Goal: Task Accomplishment & Management: Use online tool/utility

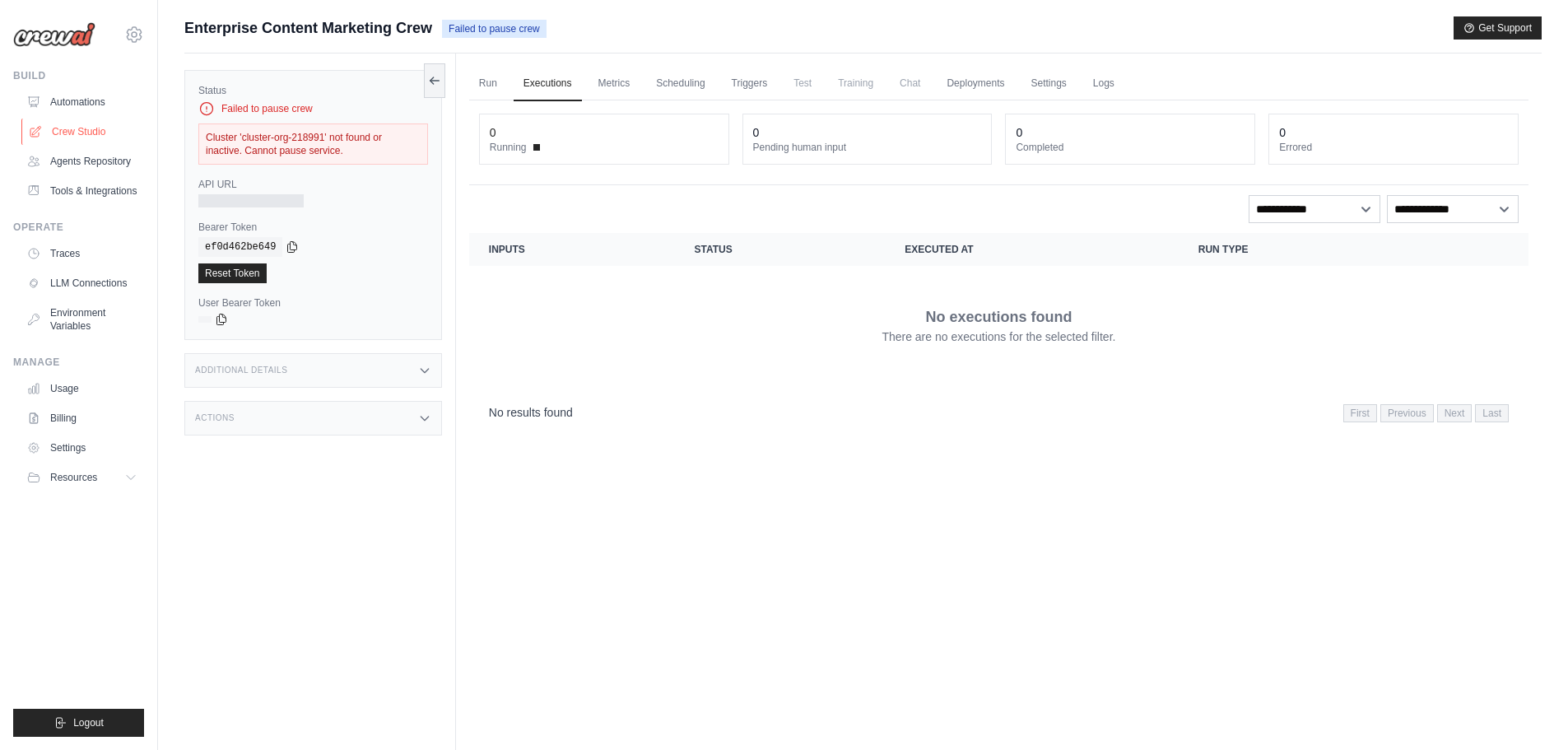
click at [60, 124] on link "Crew Studio" at bounding box center [83, 132] width 124 height 26
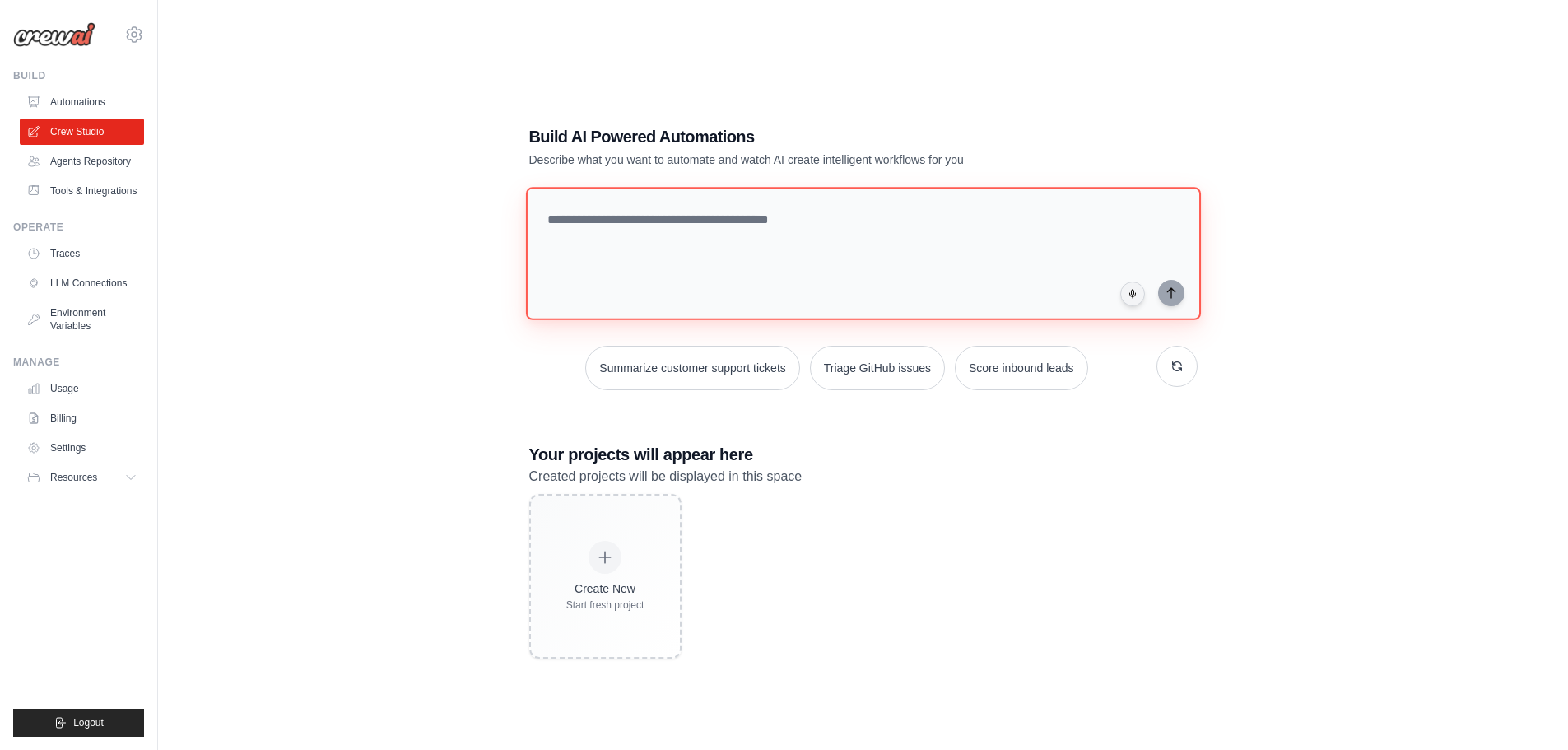
click at [730, 231] on textarea at bounding box center [863, 254] width 675 height 134
type textarea "**********"
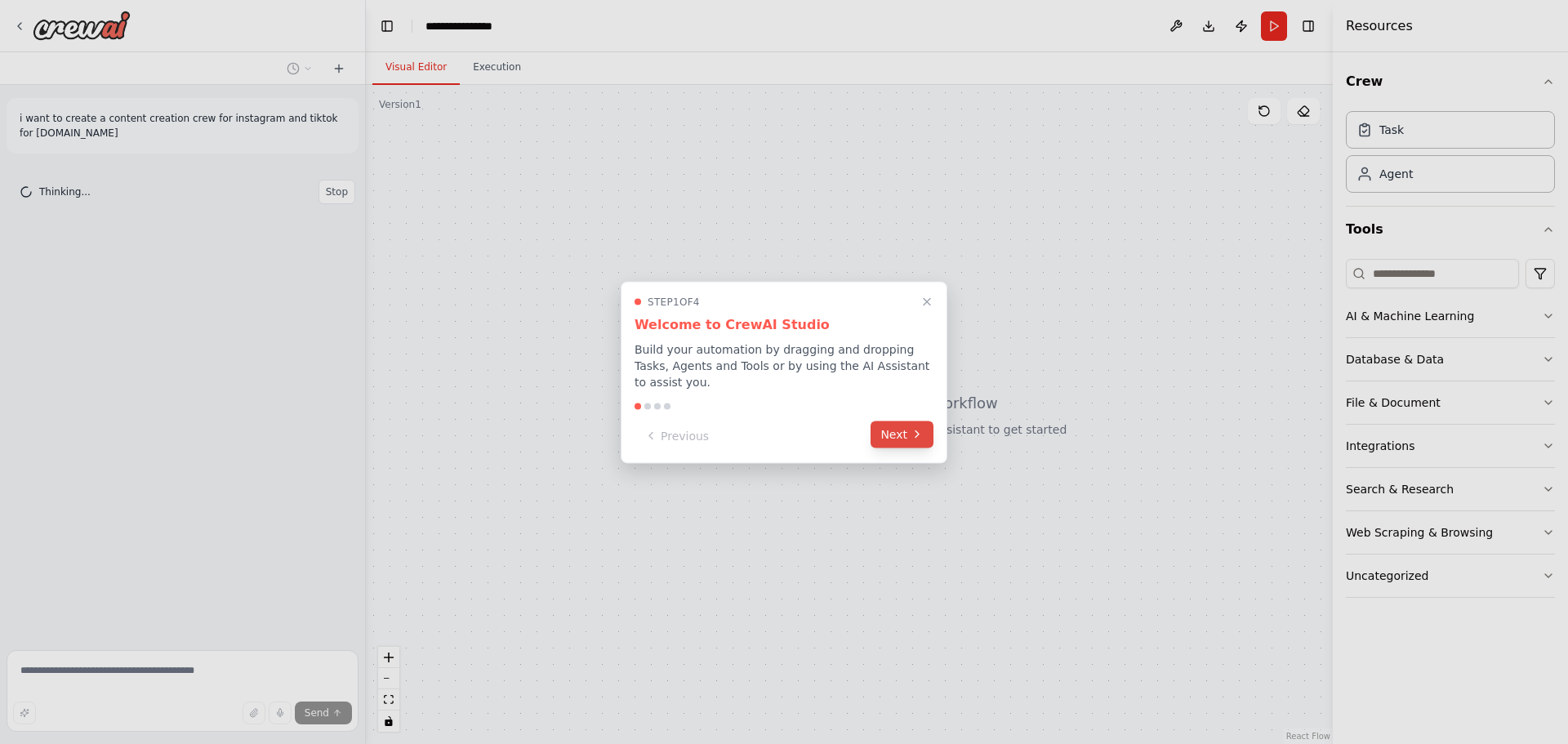
click at [898, 431] on button "Next" at bounding box center [902, 433] width 63 height 27
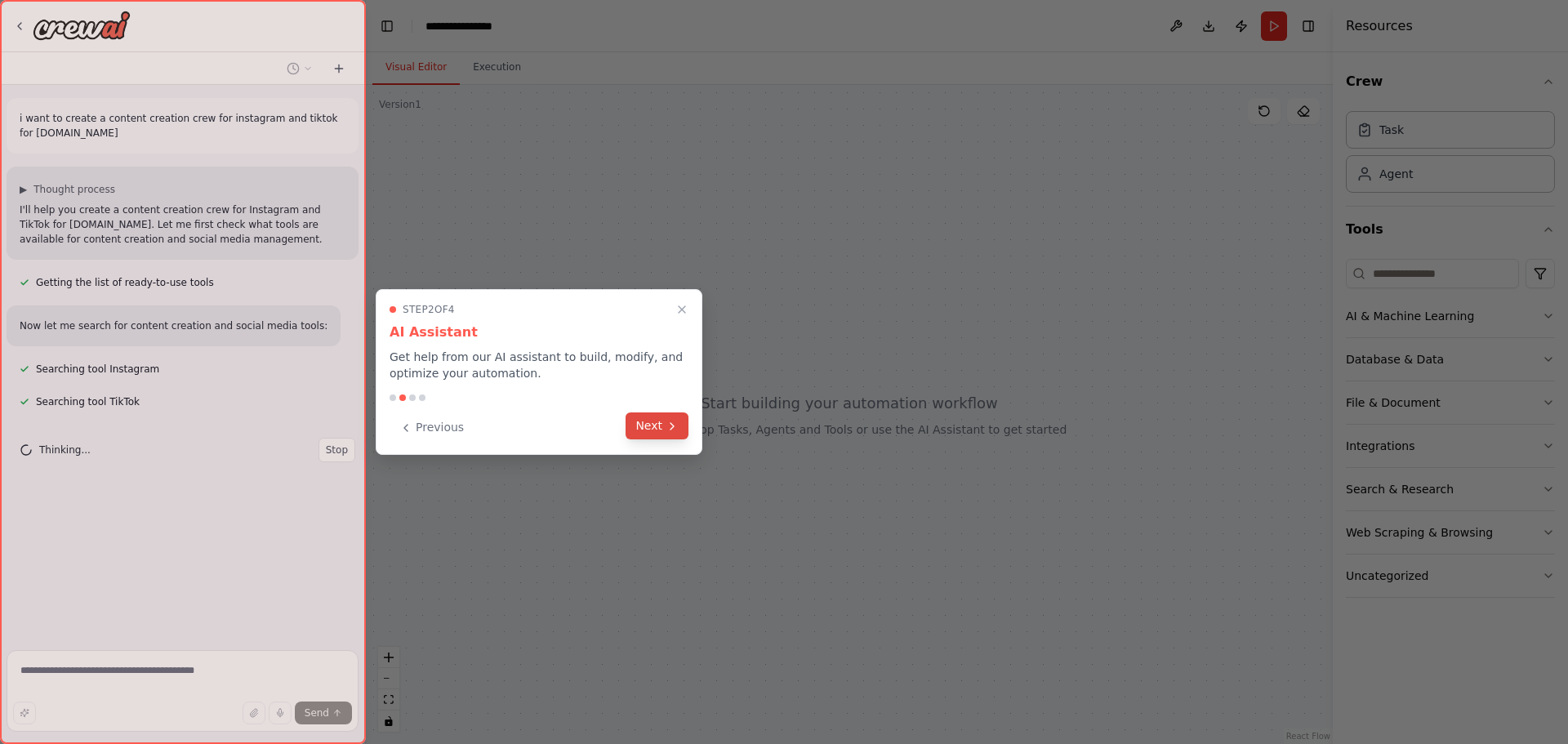
click at [666, 427] on icon at bounding box center [672, 426] width 13 height 13
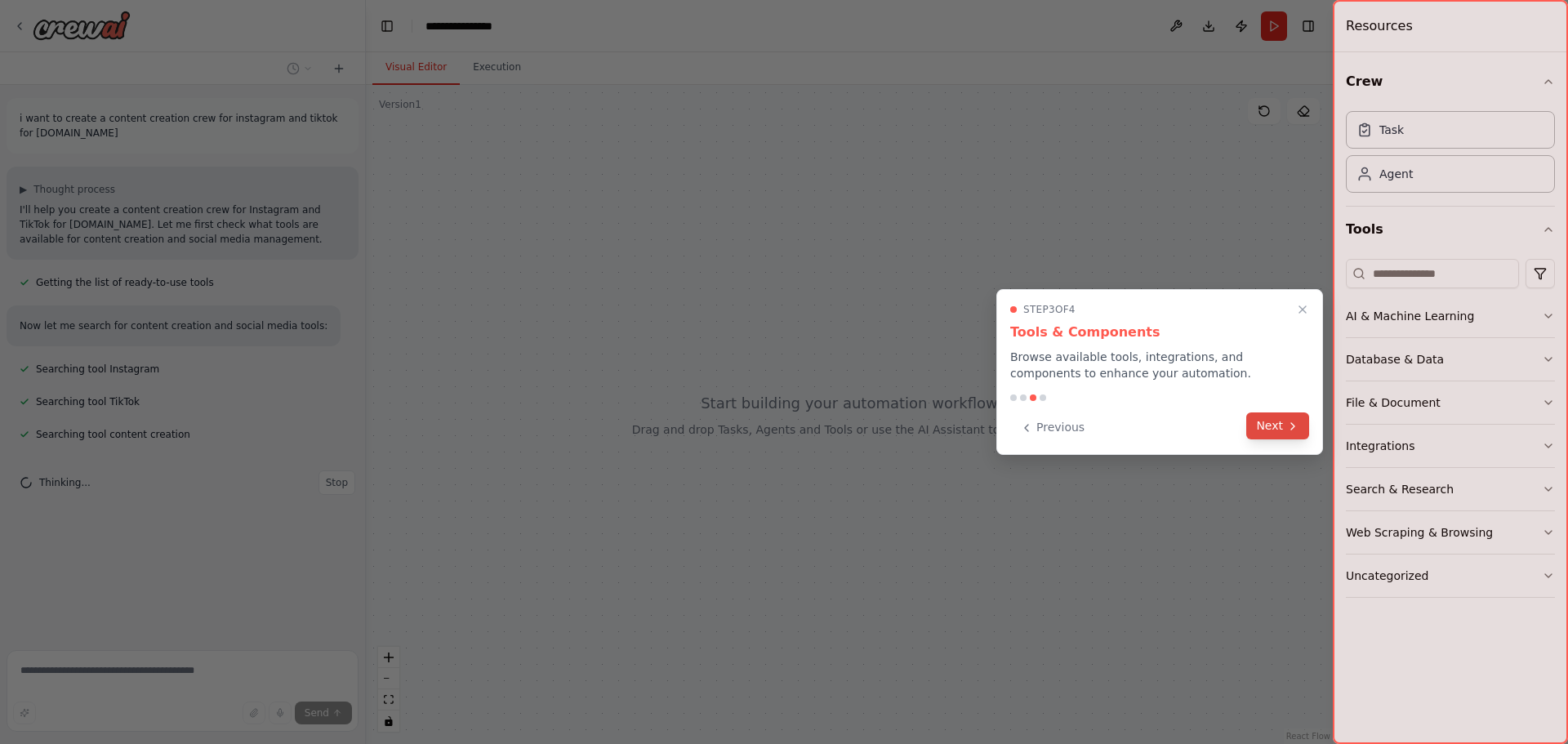
click at [1263, 427] on button "Next" at bounding box center [1278, 426] width 63 height 27
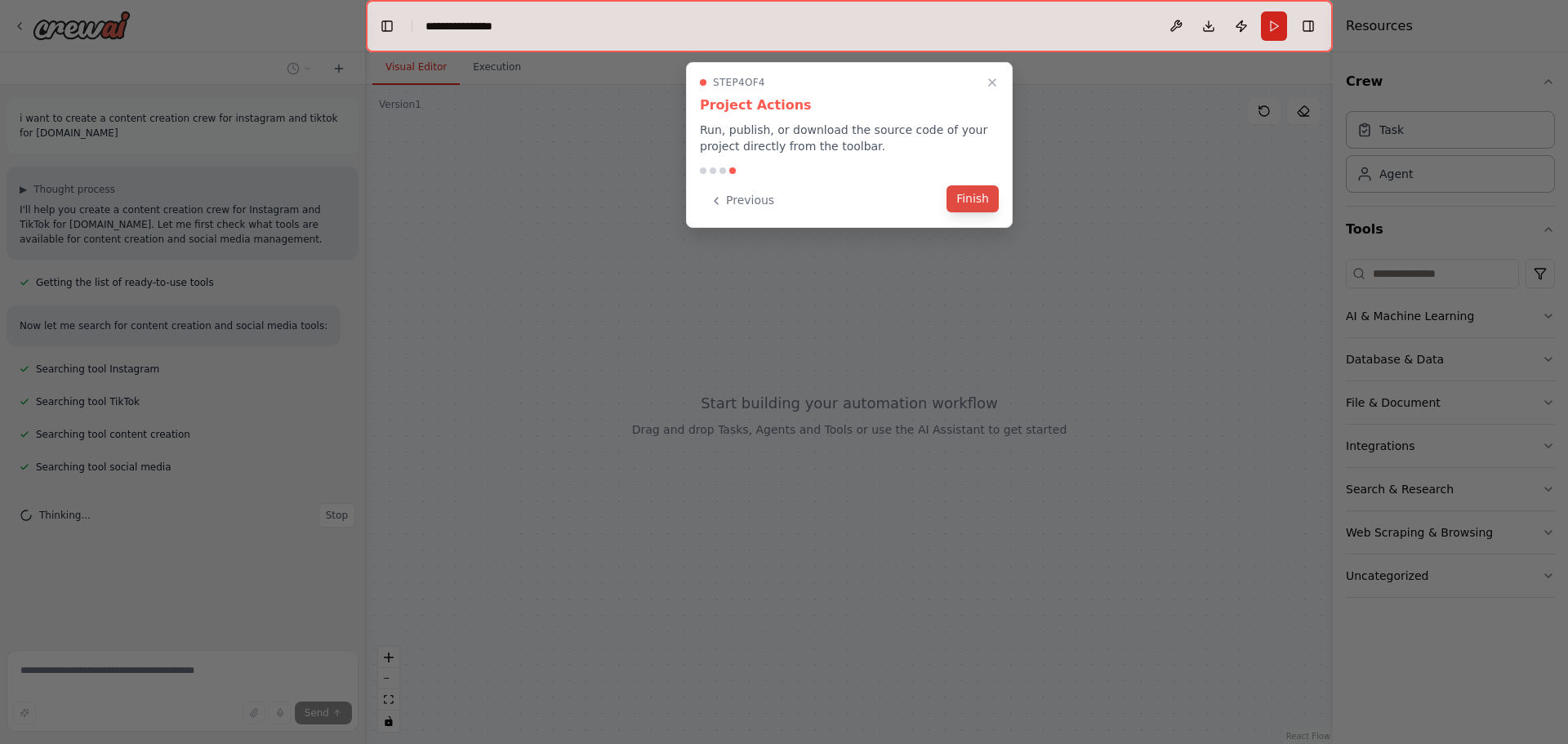
click at [976, 199] on button "Finish" at bounding box center [973, 199] width 52 height 27
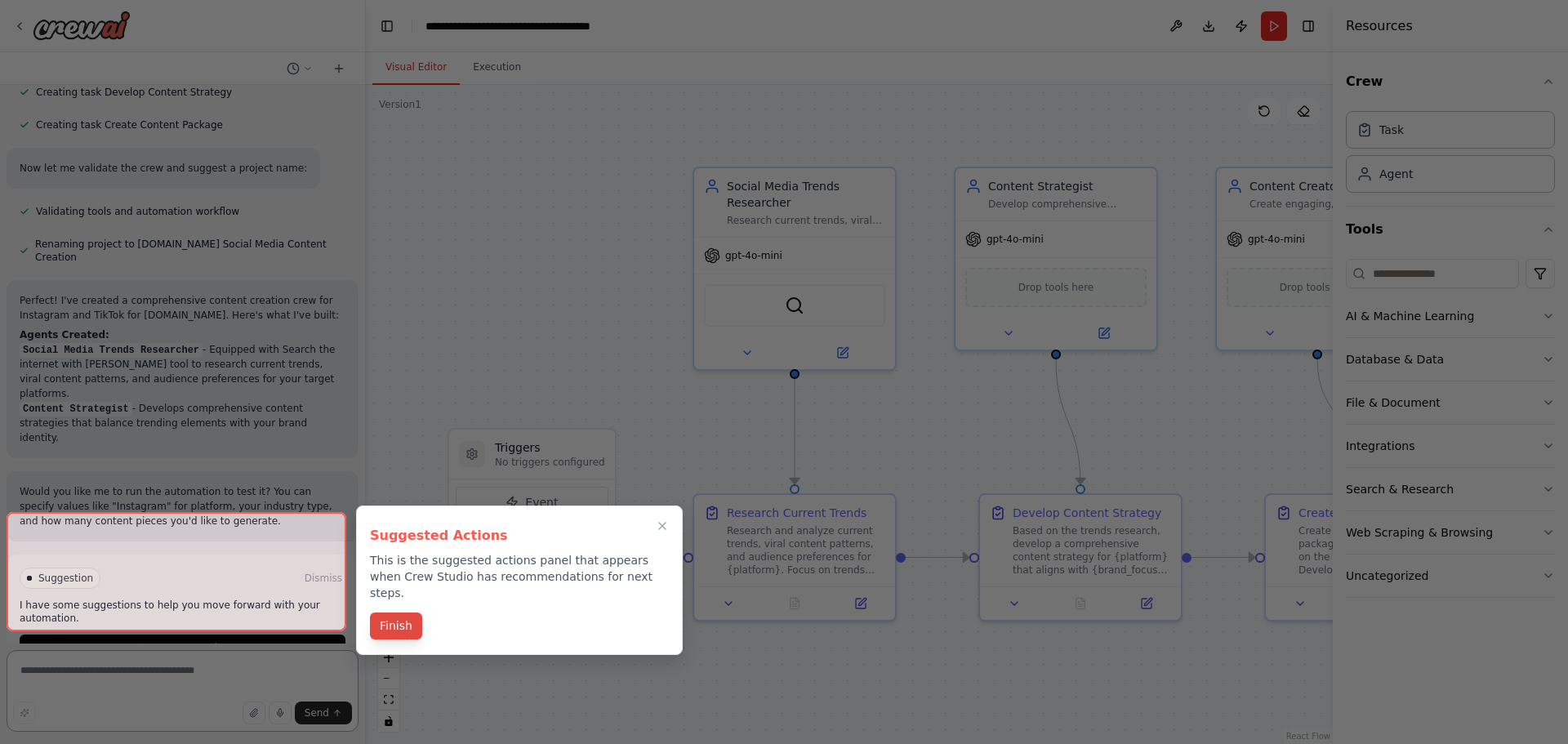
scroll to position [855, 0]
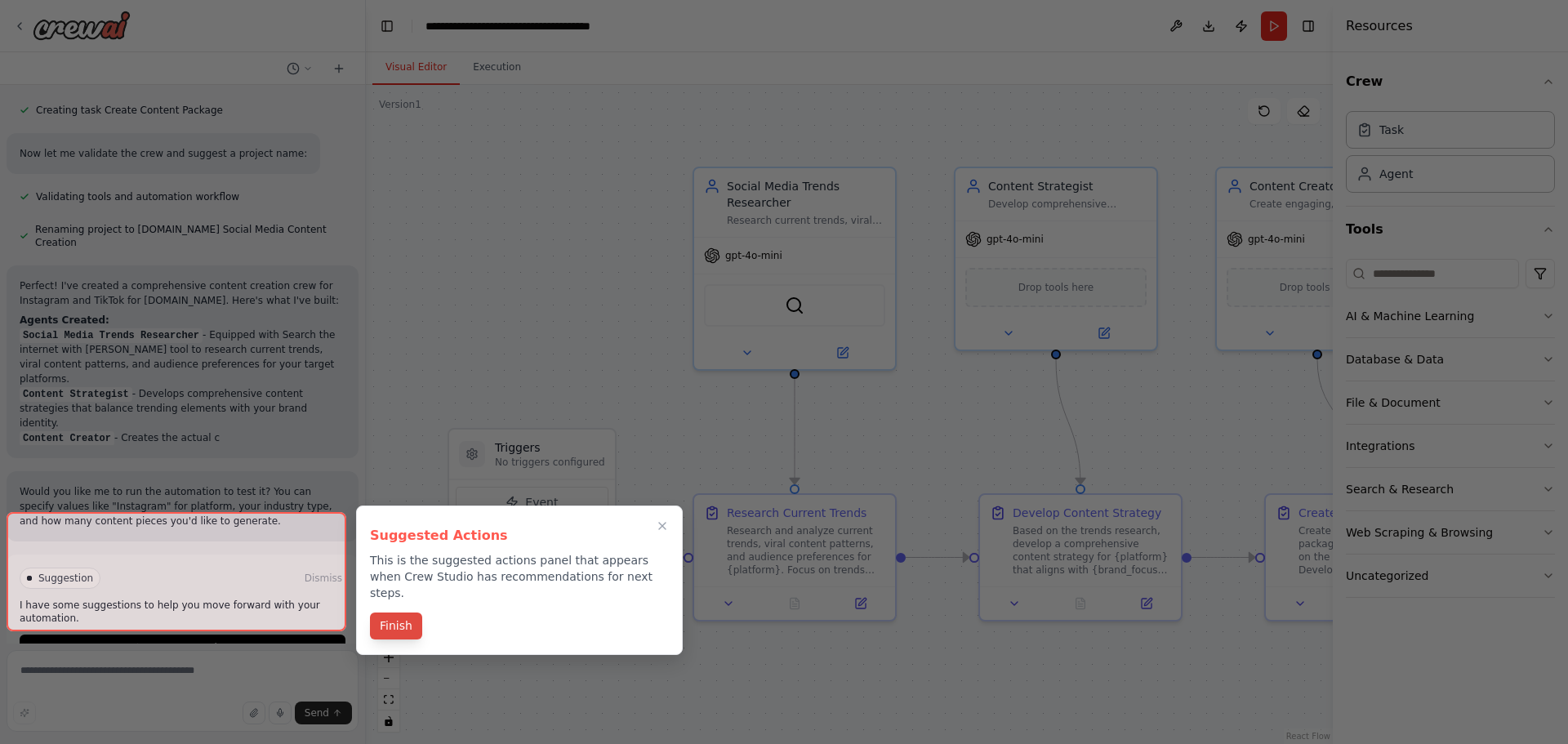
click at [402, 618] on button "Finish" at bounding box center [396, 625] width 52 height 27
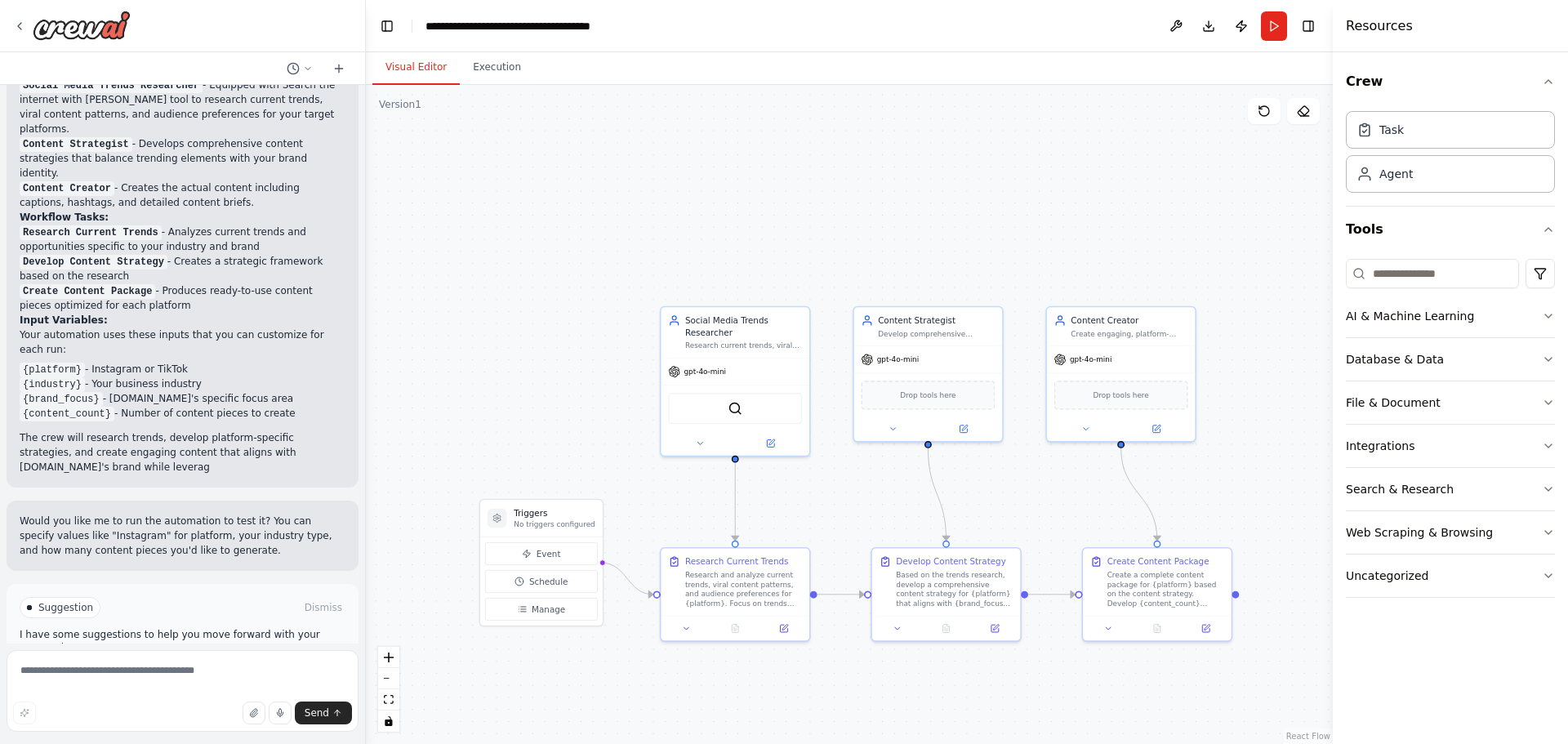
scroll to position [1119, 0]
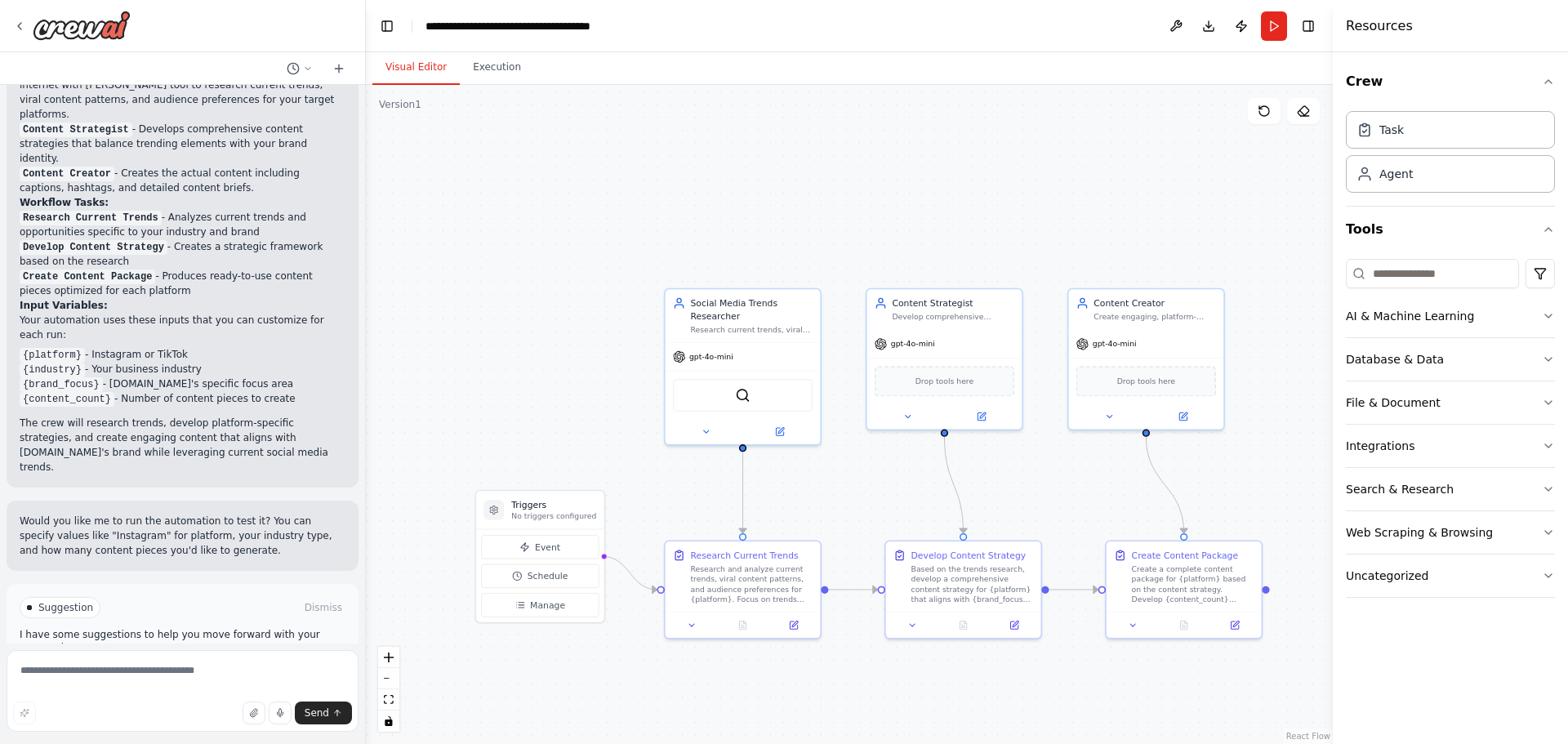
click at [167, 671] on span "Run Automation" at bounding box center [189, 677] width 79 height 13
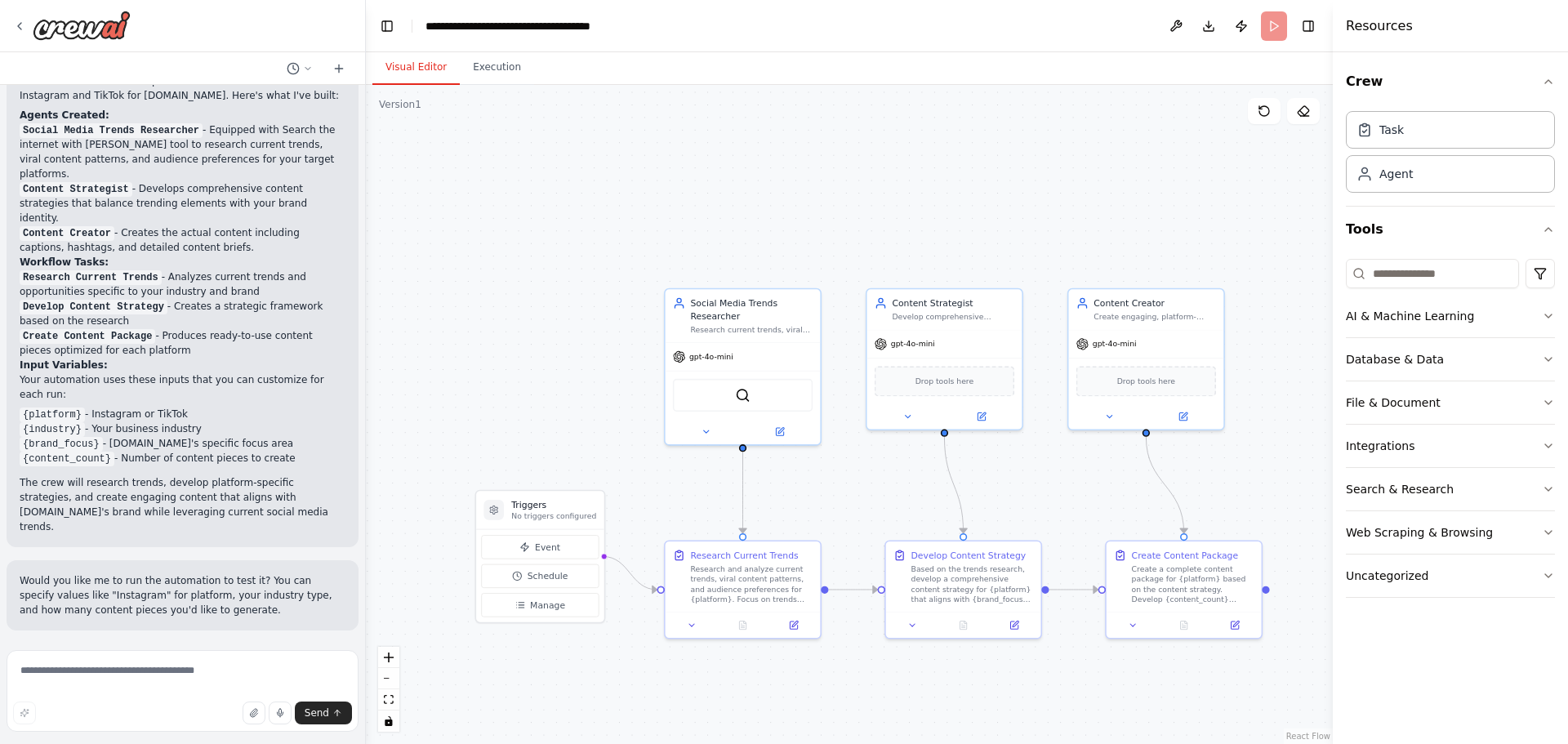
scroll to position [987, 0]
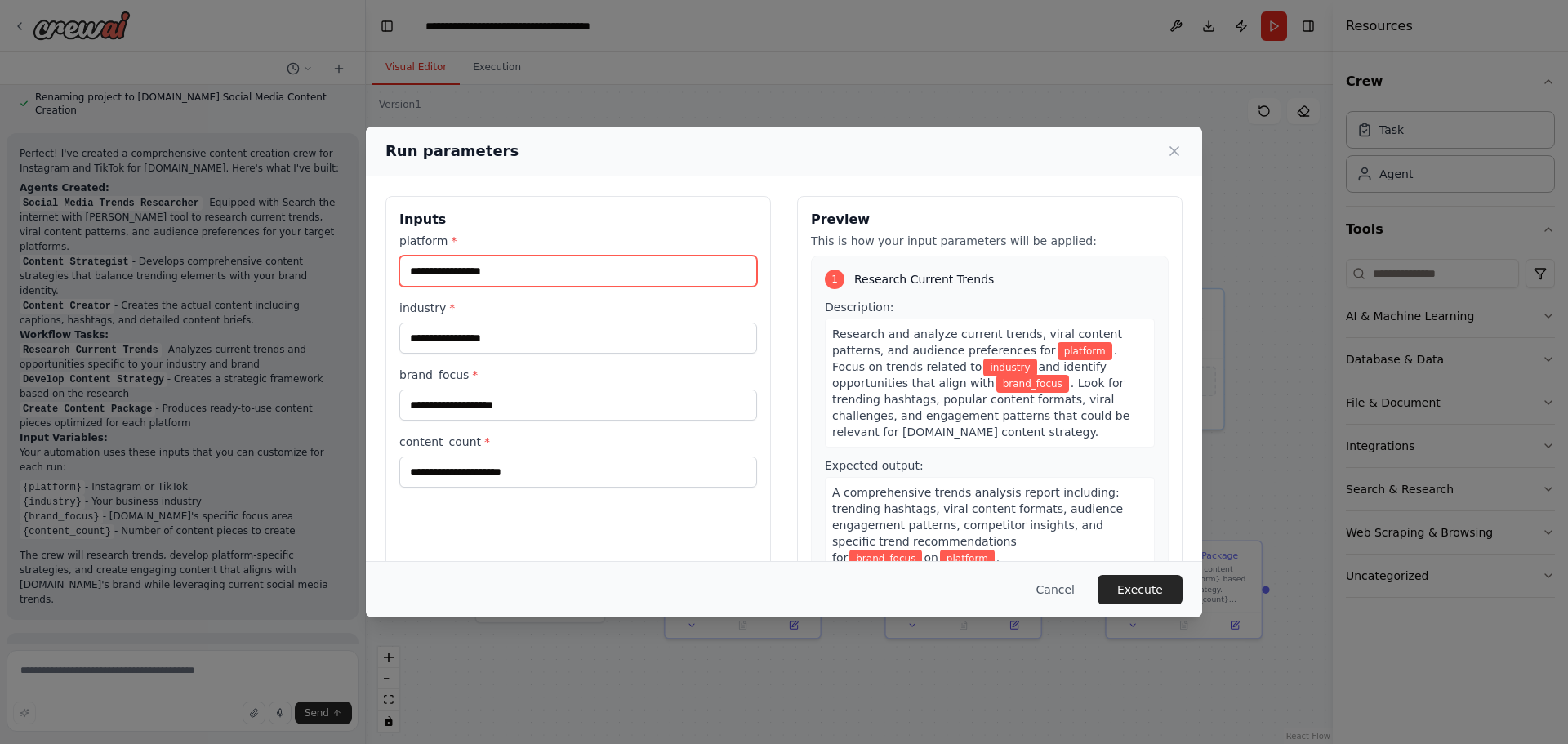
click at [594, 274] on input "platform *" at bounding box center [579, 271] width 358 height 31
type input "*********"
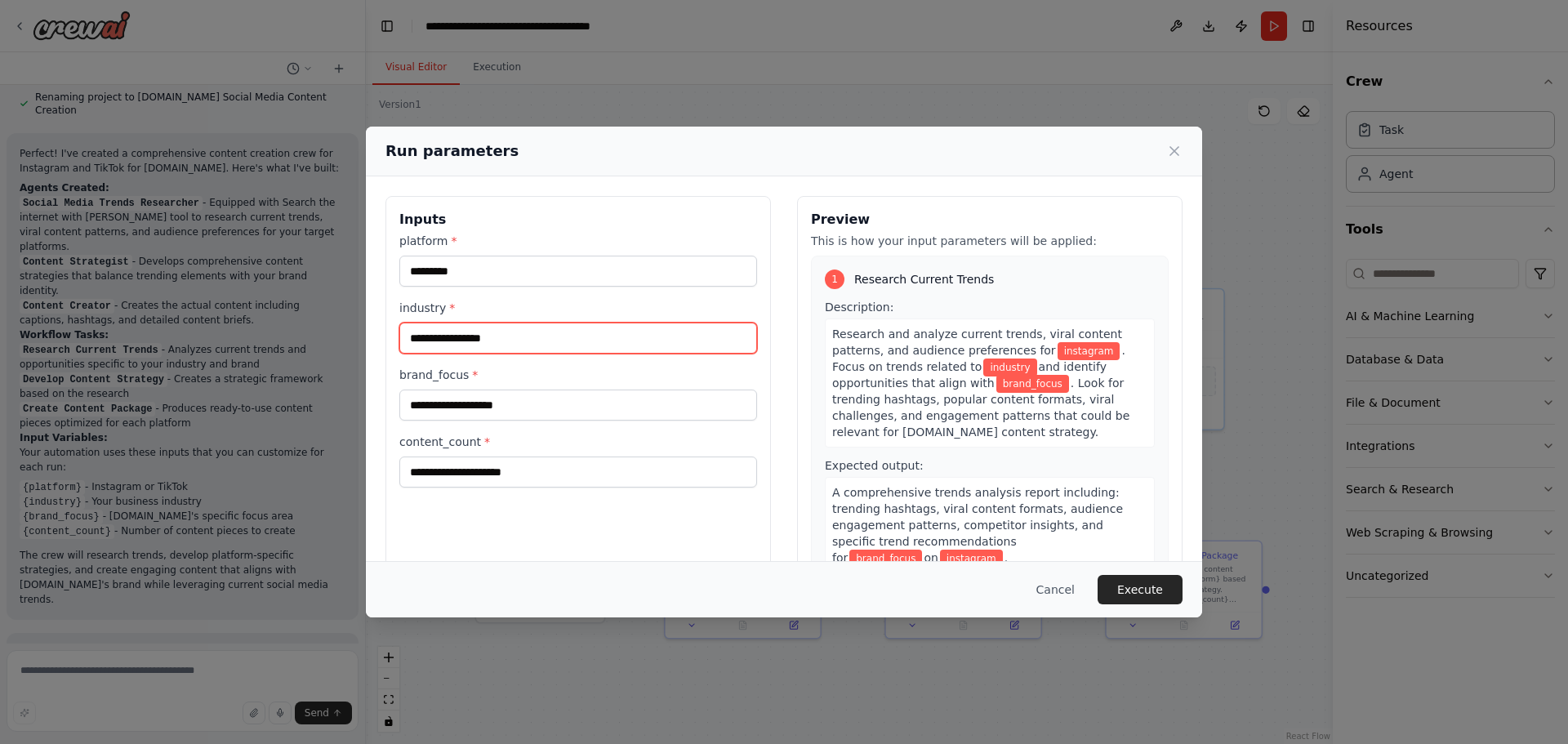
click at [565, 332] on input "industry *" at bounding box center [579, 338] width 358 height 31
type input "**********"
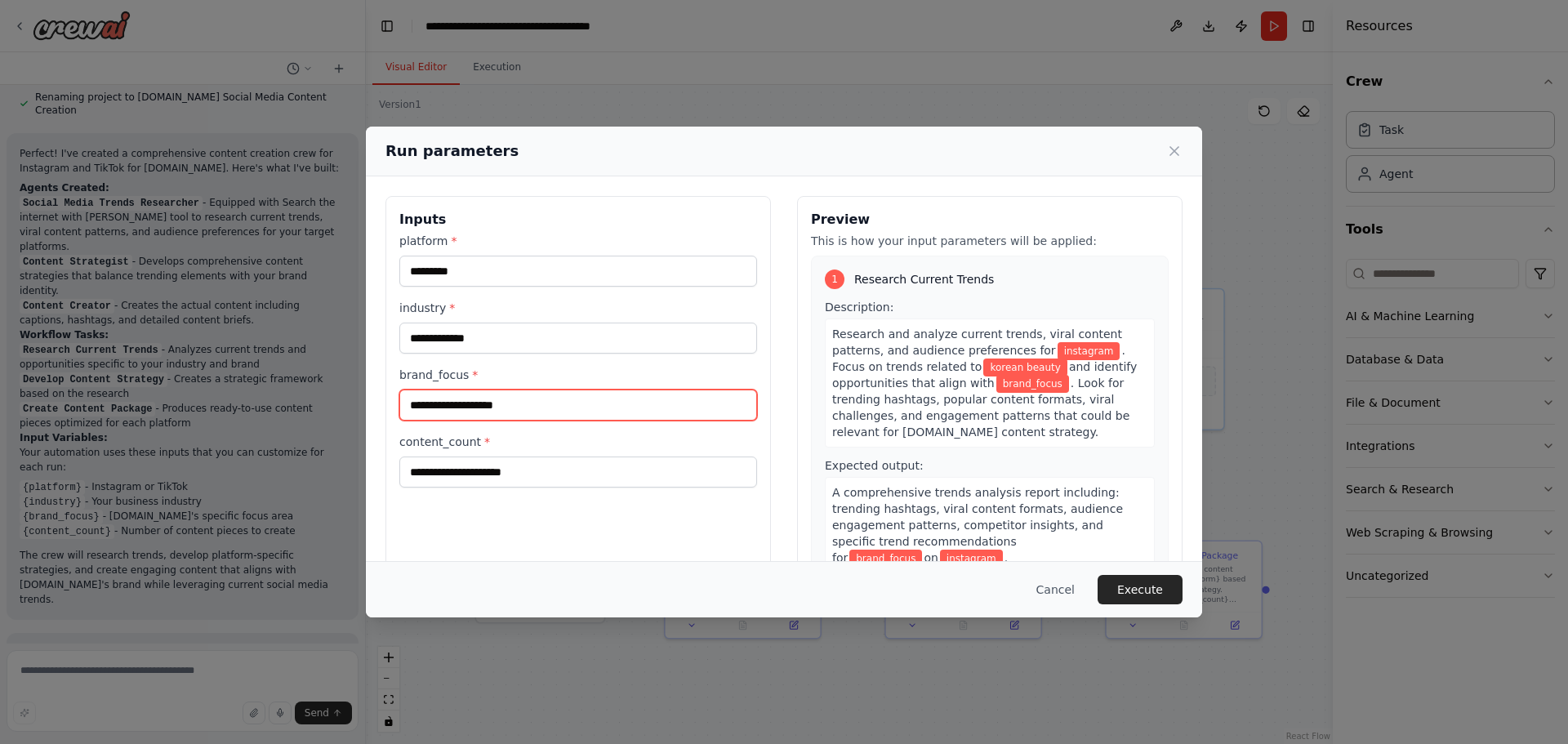
click at [532, 405] on input "brand_focus *" at bounding box center [579, 406] width 358 height 31
type input "*******"
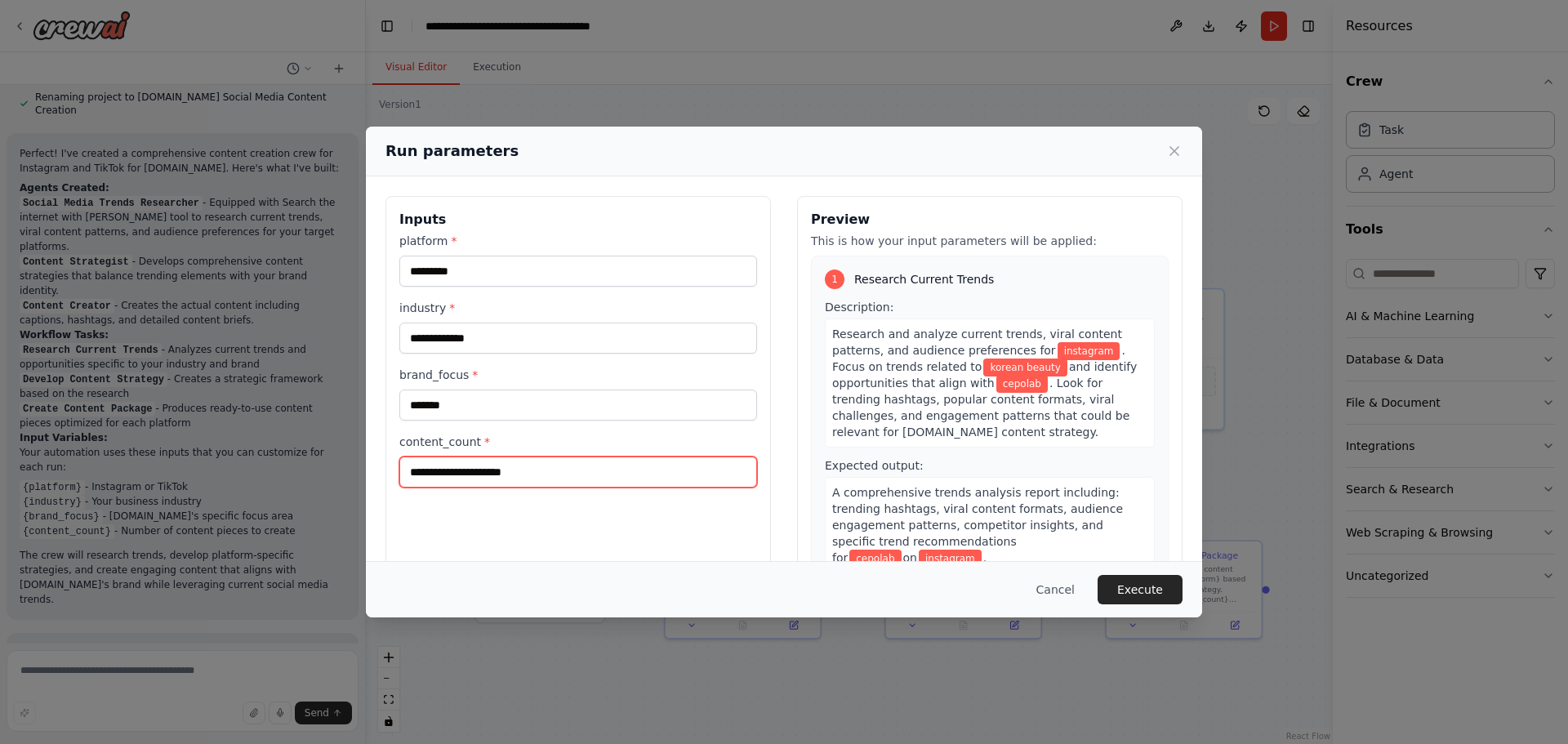
click at [523, 475] on input "content_count *" at bounding box center [579, 472] width 358 height 31
type input "**"
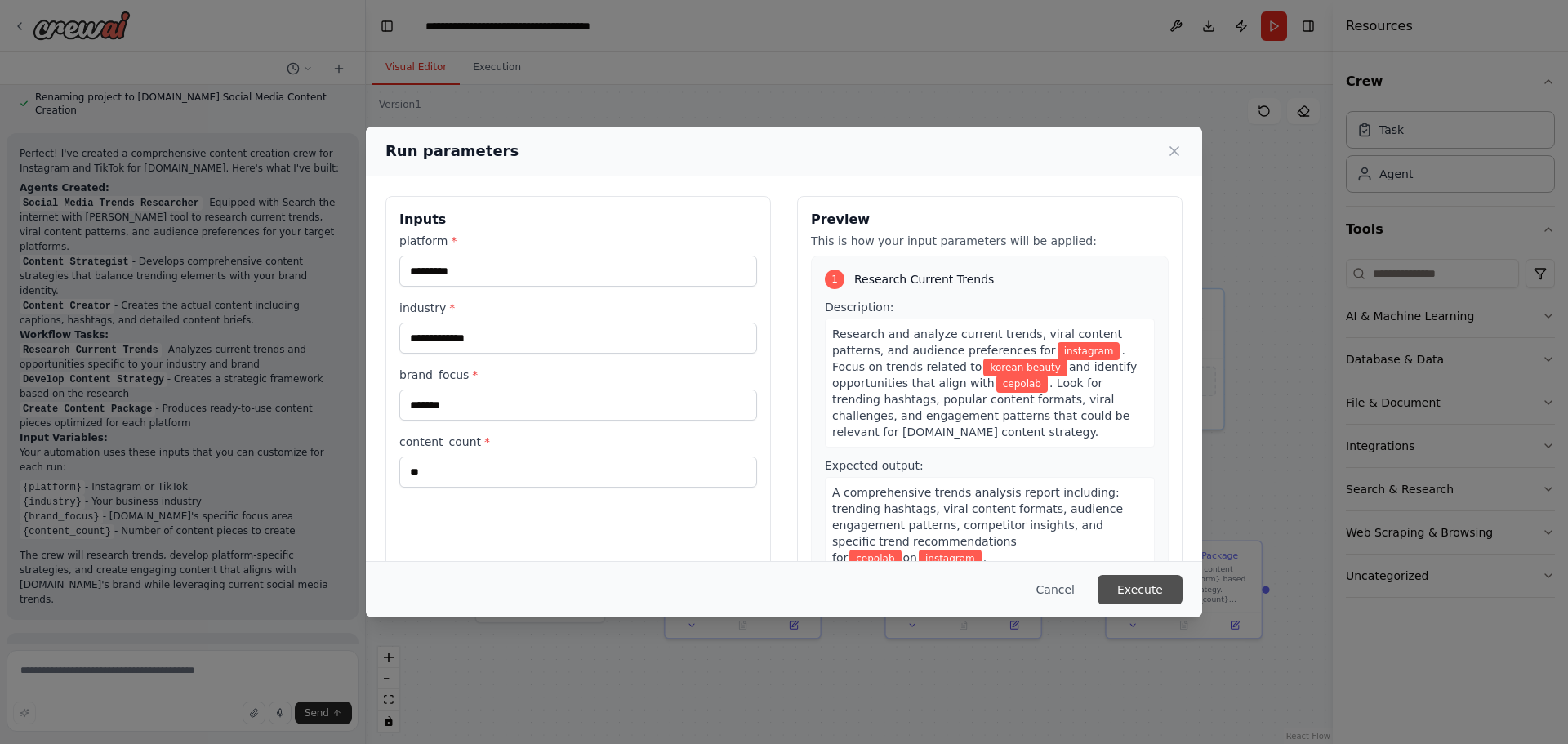
click at [1140, 594] on button "Execute" at bounding box center [1140, 590] width 85 height 30
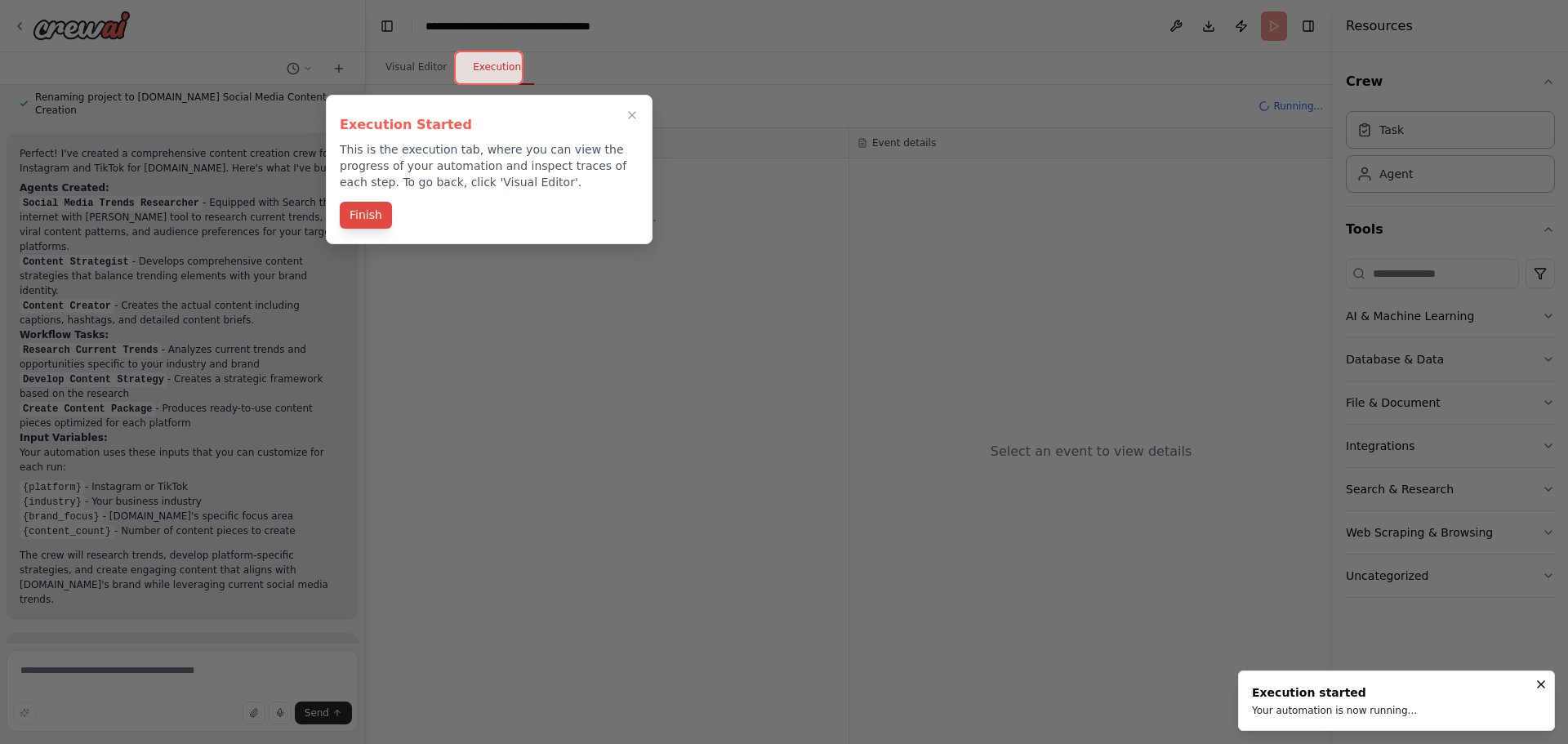
click at [363, 219] on button "Finish" at bounding box center [366, 215] width 52 height 27
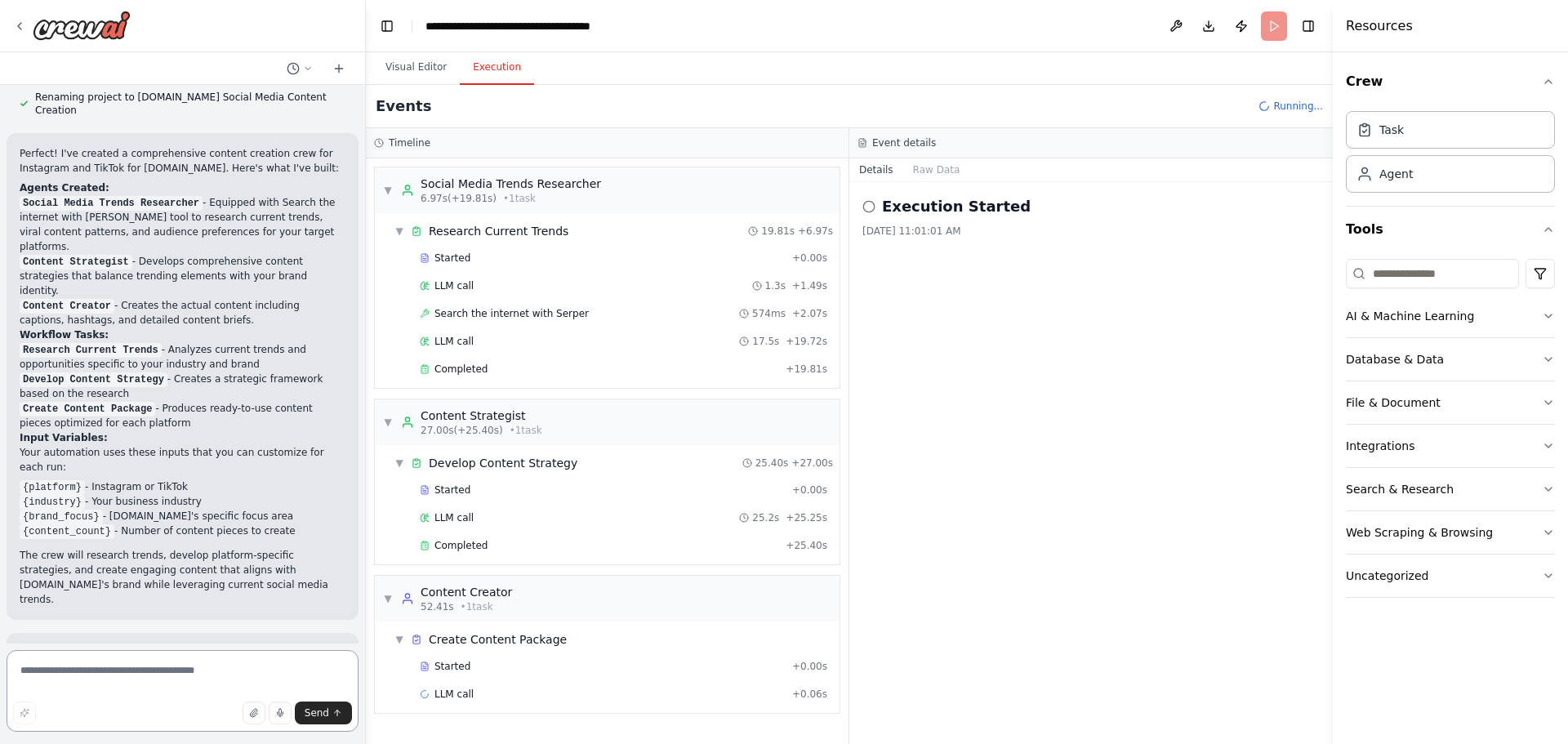
click at [61, 678] on textarea at bounding box center [181, 691] width 352 height 82
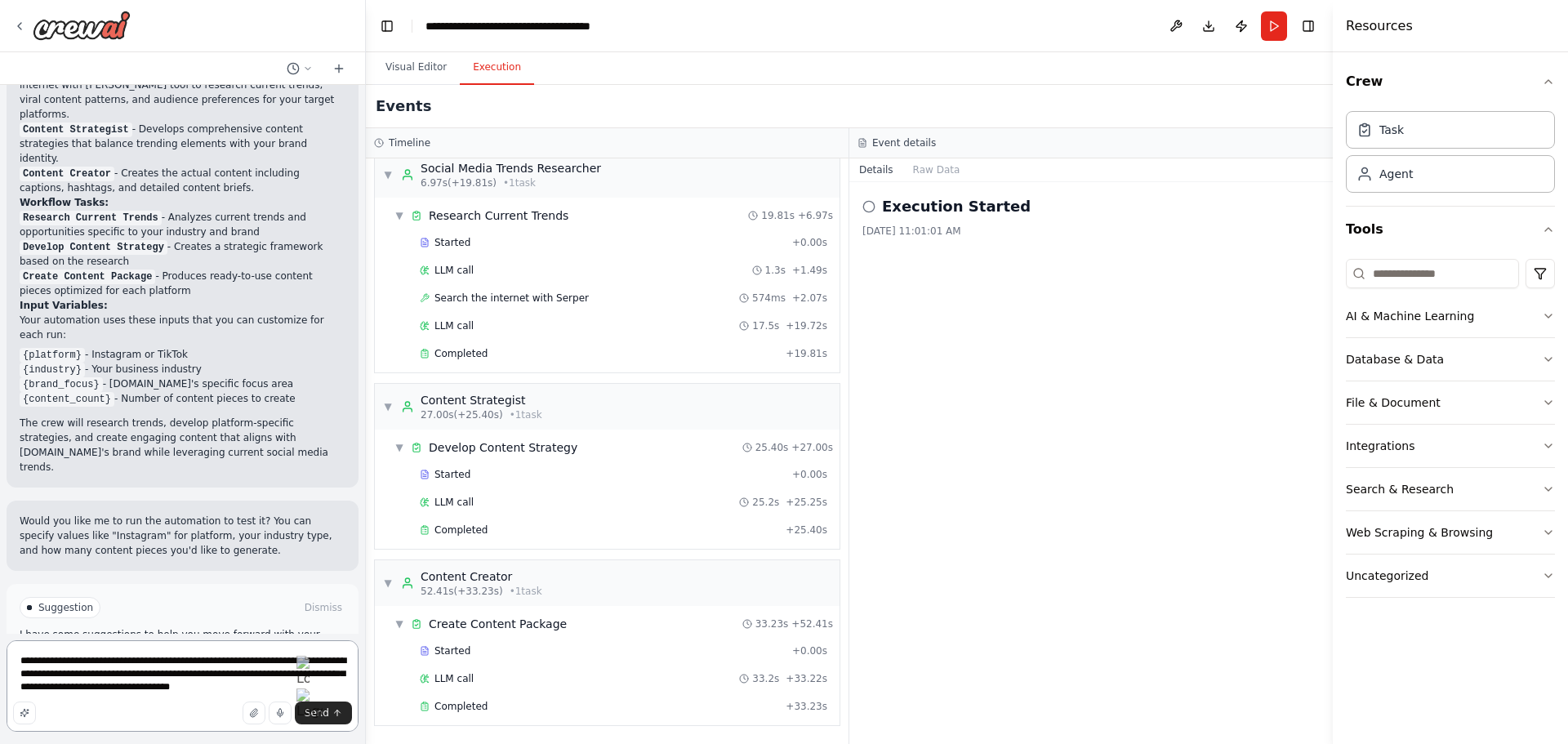
type textarea "**********"
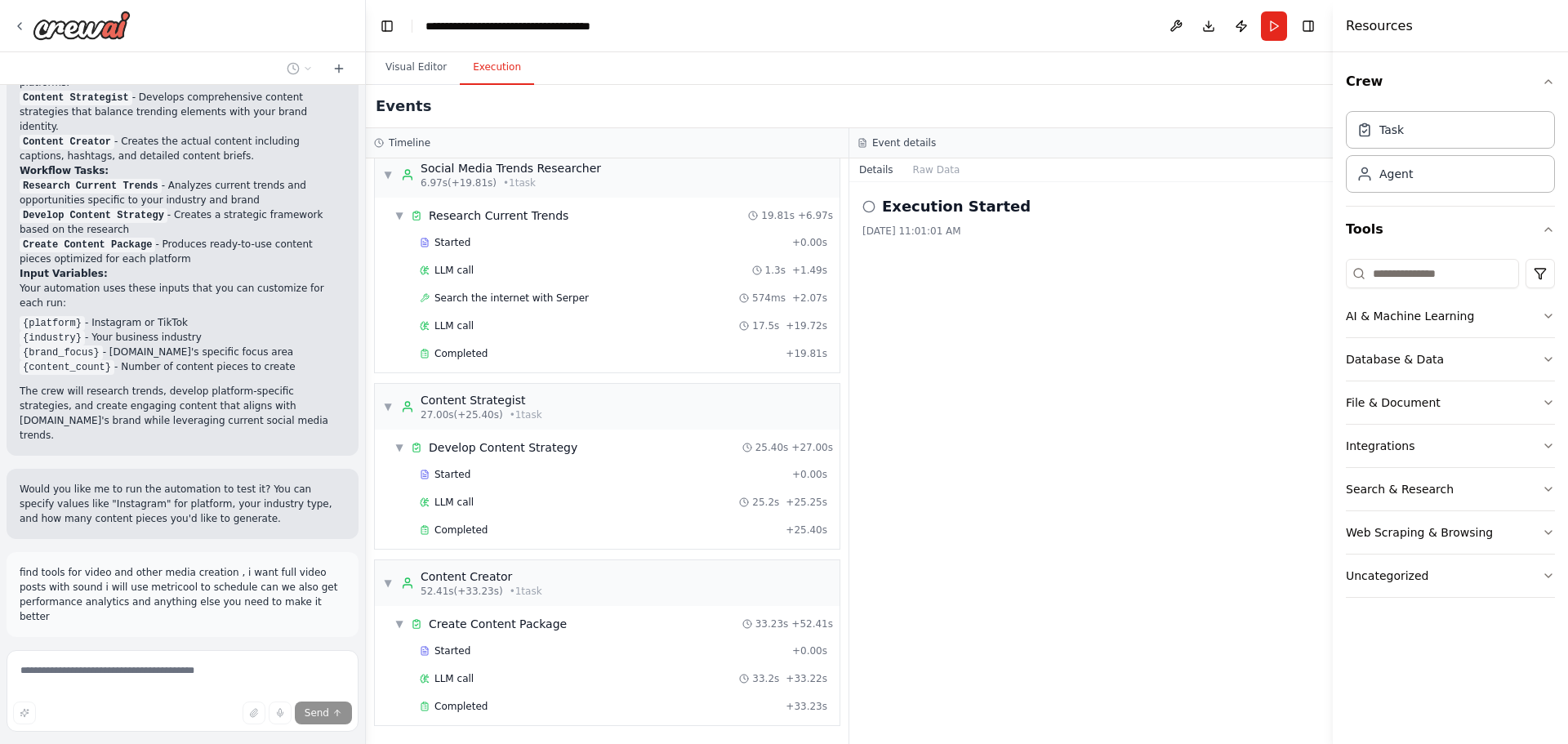
scroll to position [1160, 0]
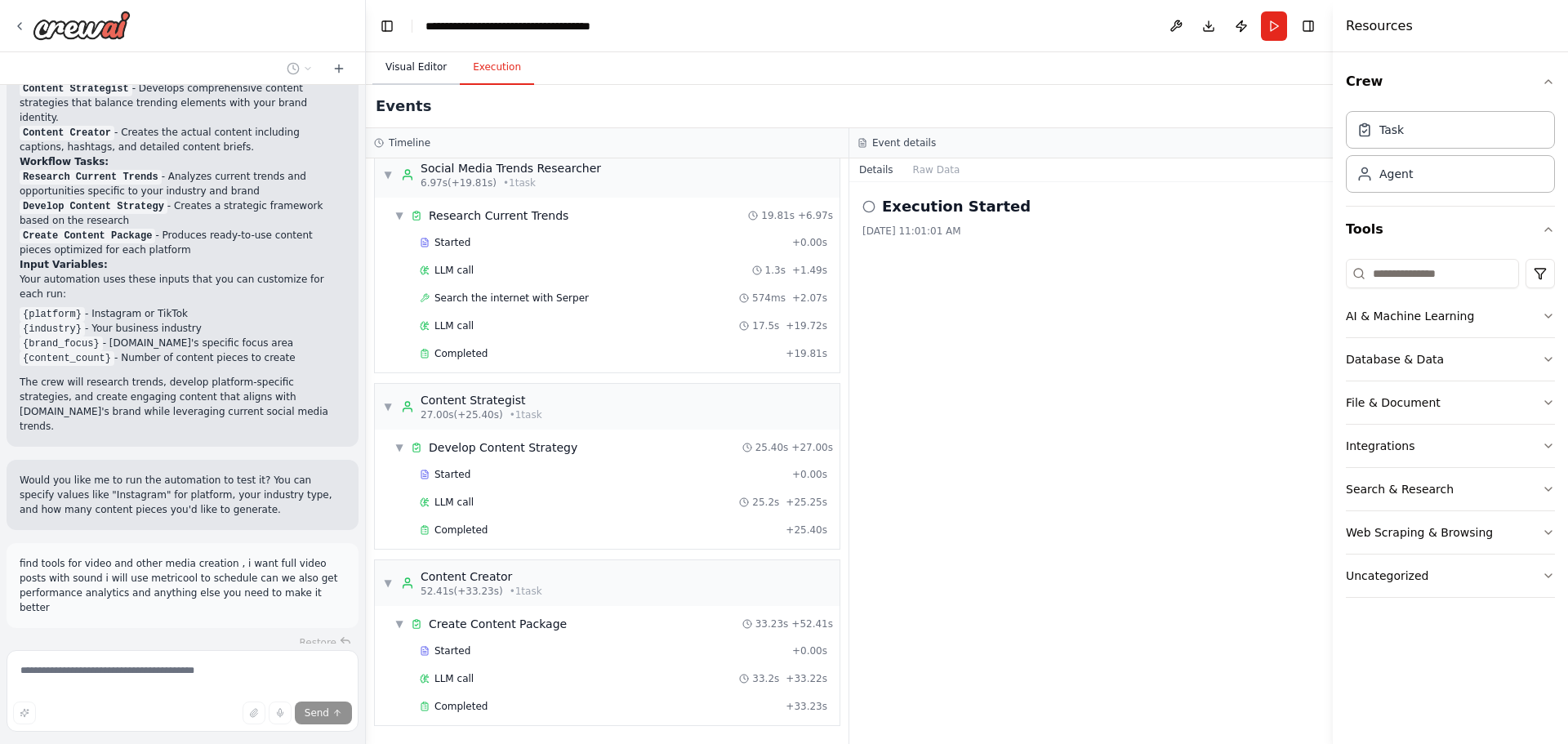
click at [426, 60] on button "Visual Editor" at bounding box center [416, 67] width 87 height 34
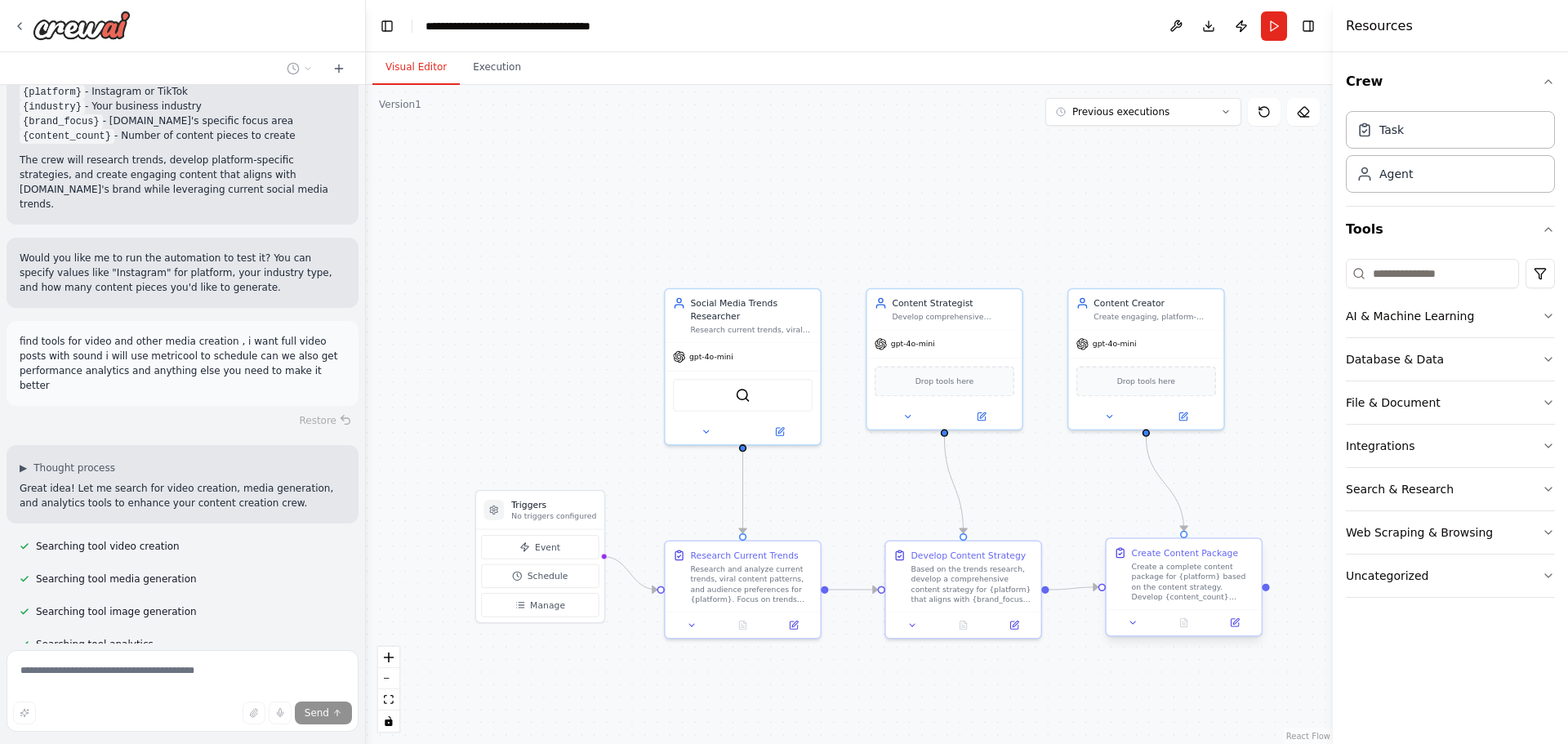
scroll to position [1415, 0]
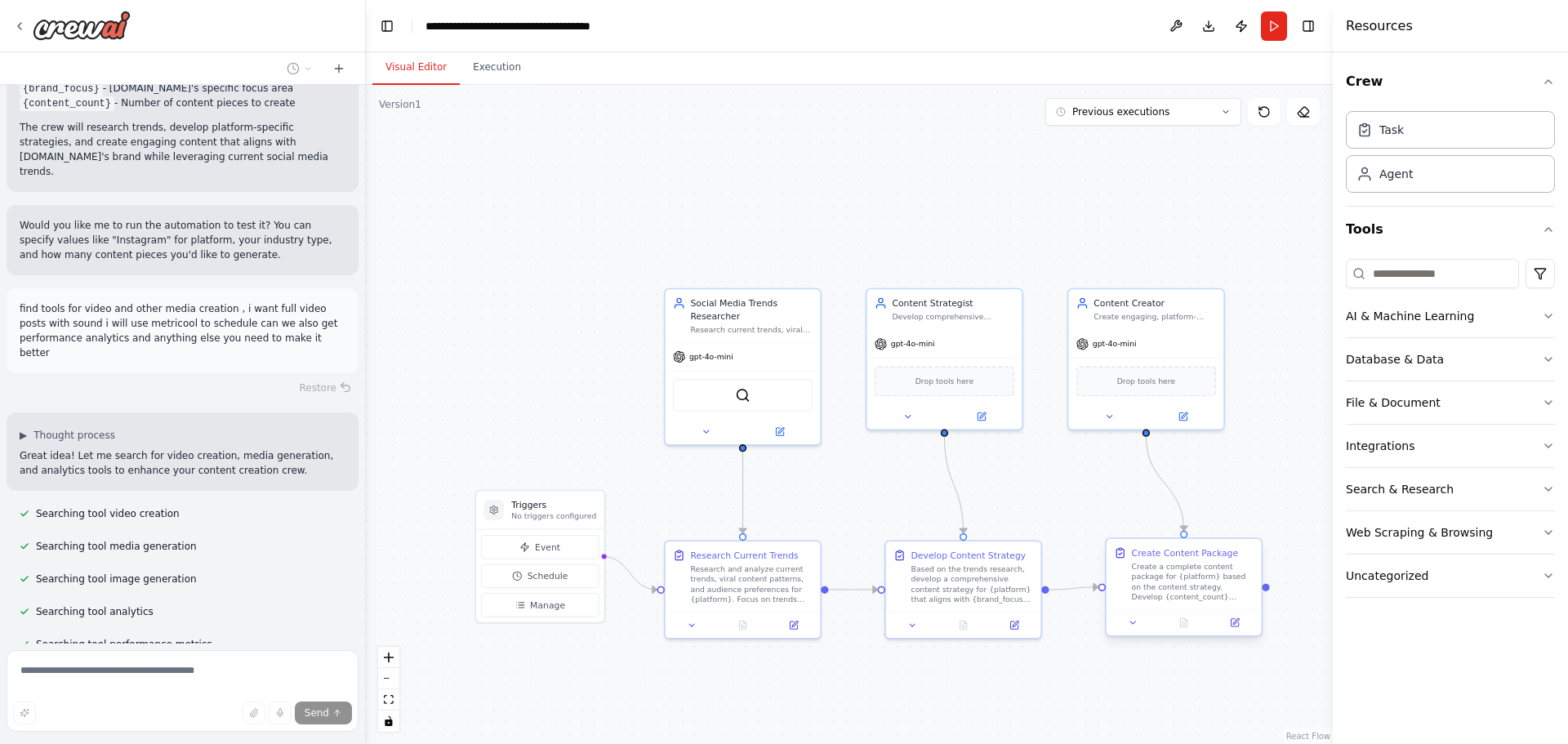
click at [1194, 585] on div "Create a complete content package for {platform} based on the content strategy.…" at bounding box center [1193, 582] width 122 height 40
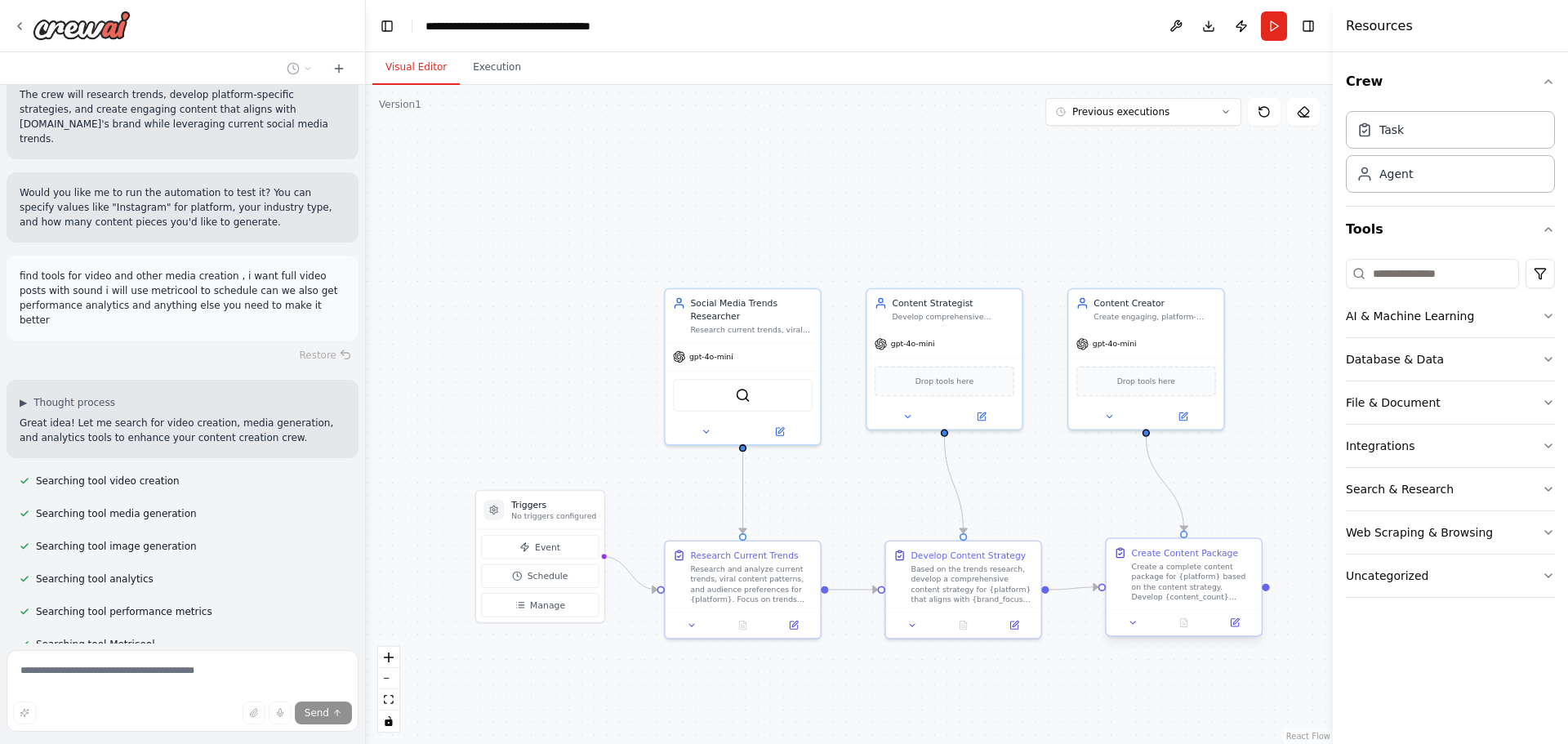
click at [1194, 585] on div "Create a complete content package for {platform} based on the content strategy.…" at bounding box center [1193, 582] width 122 height 40
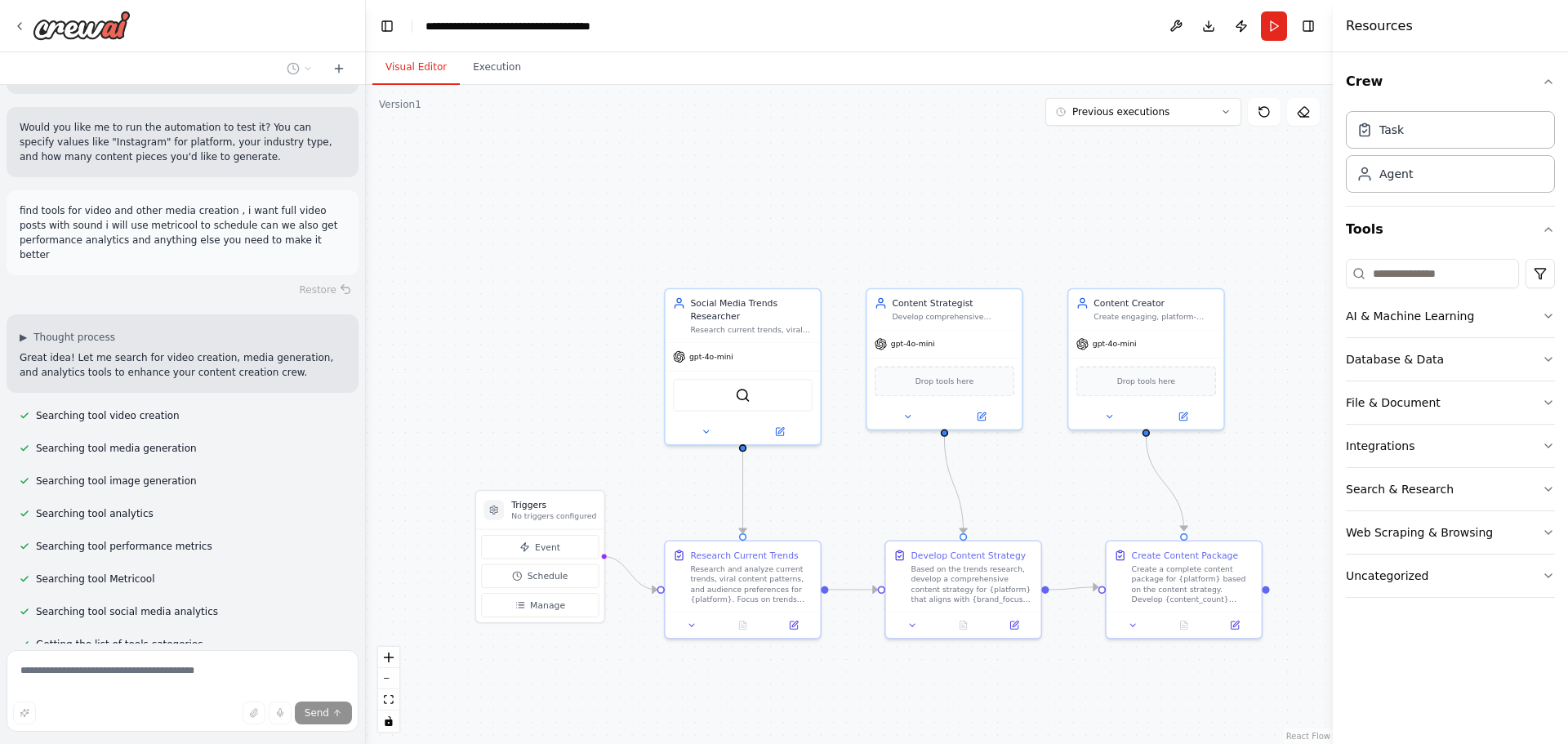
scroll to position [1546, 0]
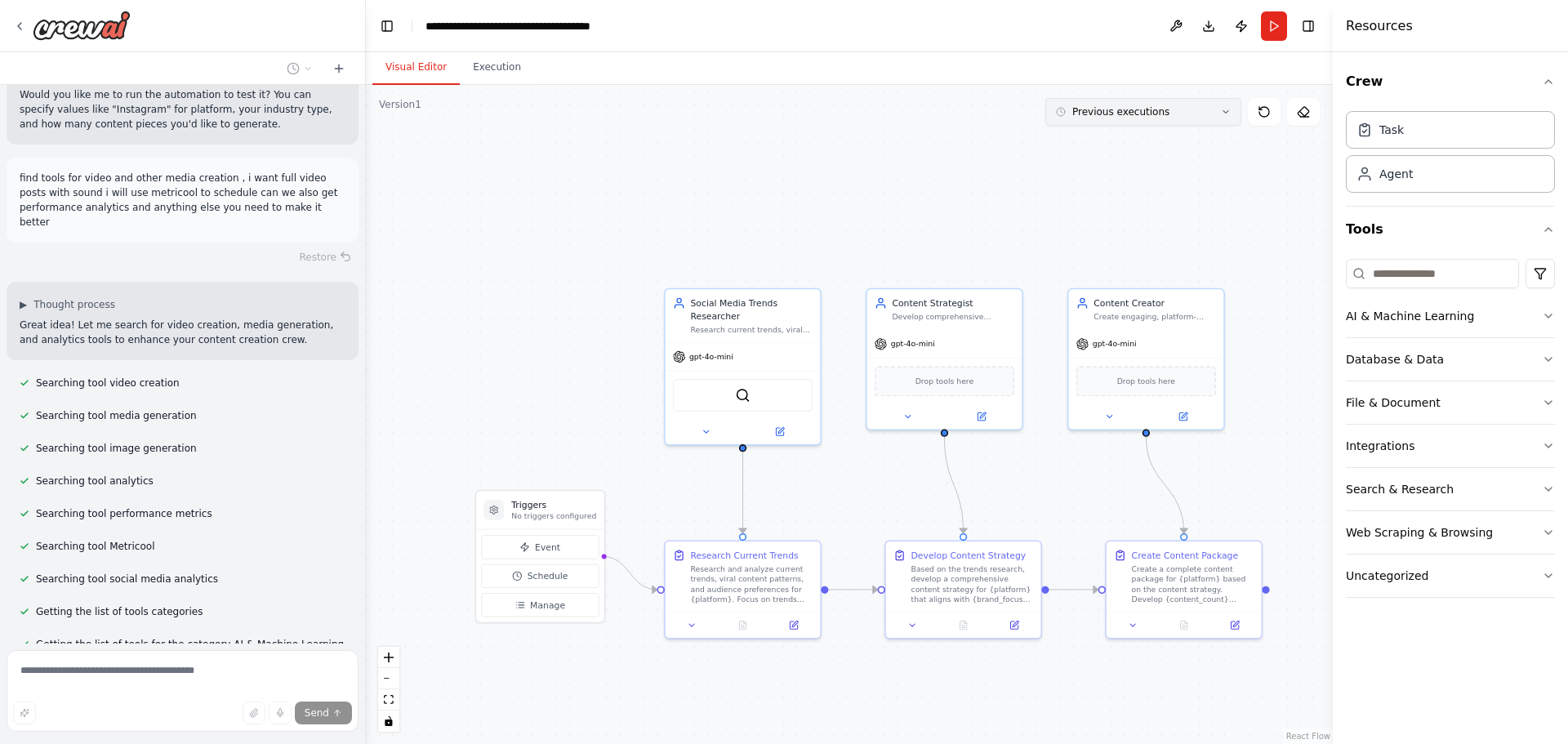
click at [1068, 113] on div "Previous executions" at bounding box center [1113, 112] width 113 height 13
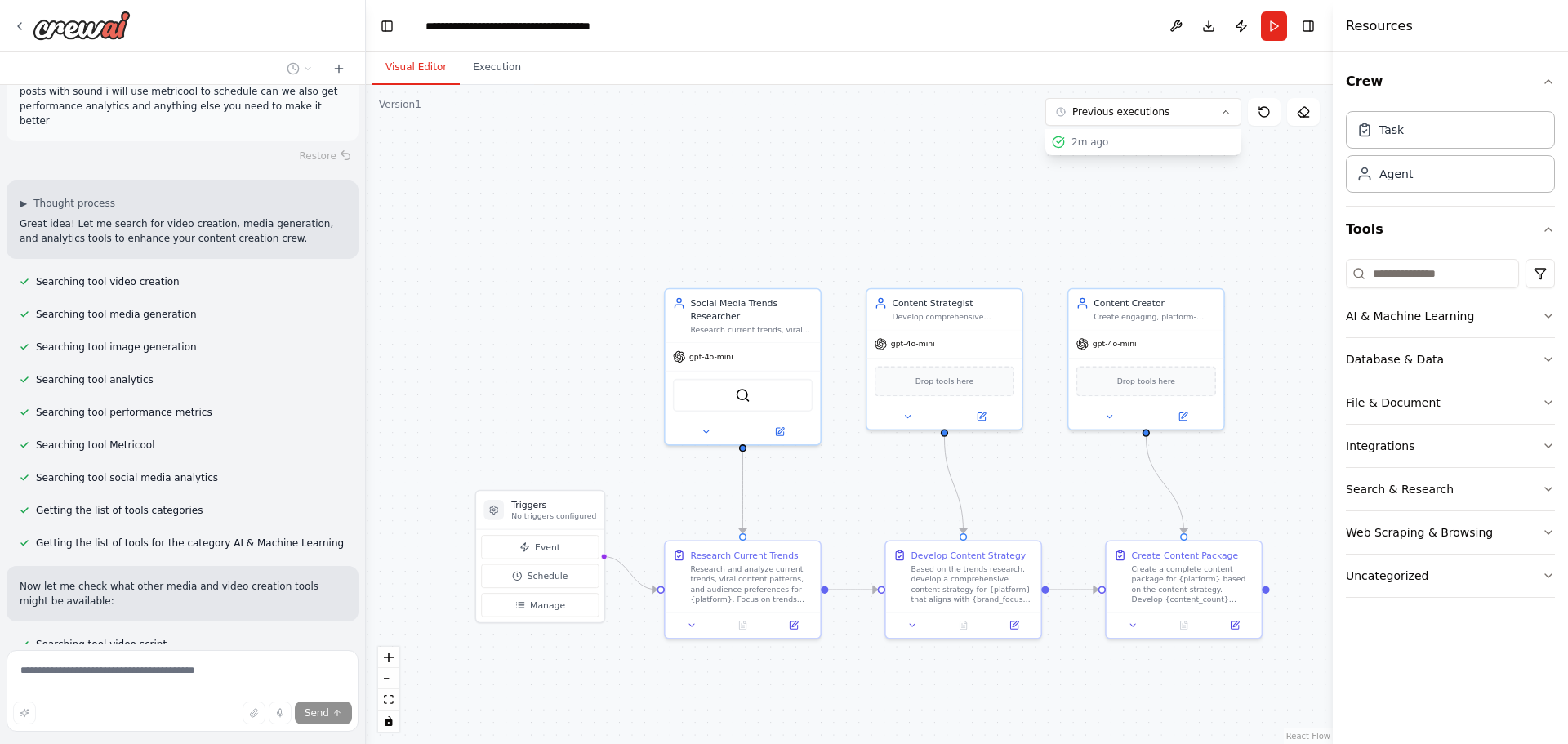
click at [778, 155] on div ".deletable-edge-delete-btn { width: 20px; height: 20px; border: 0px solid #ffff…" at bounding box center [849, 413] width 967 height 659
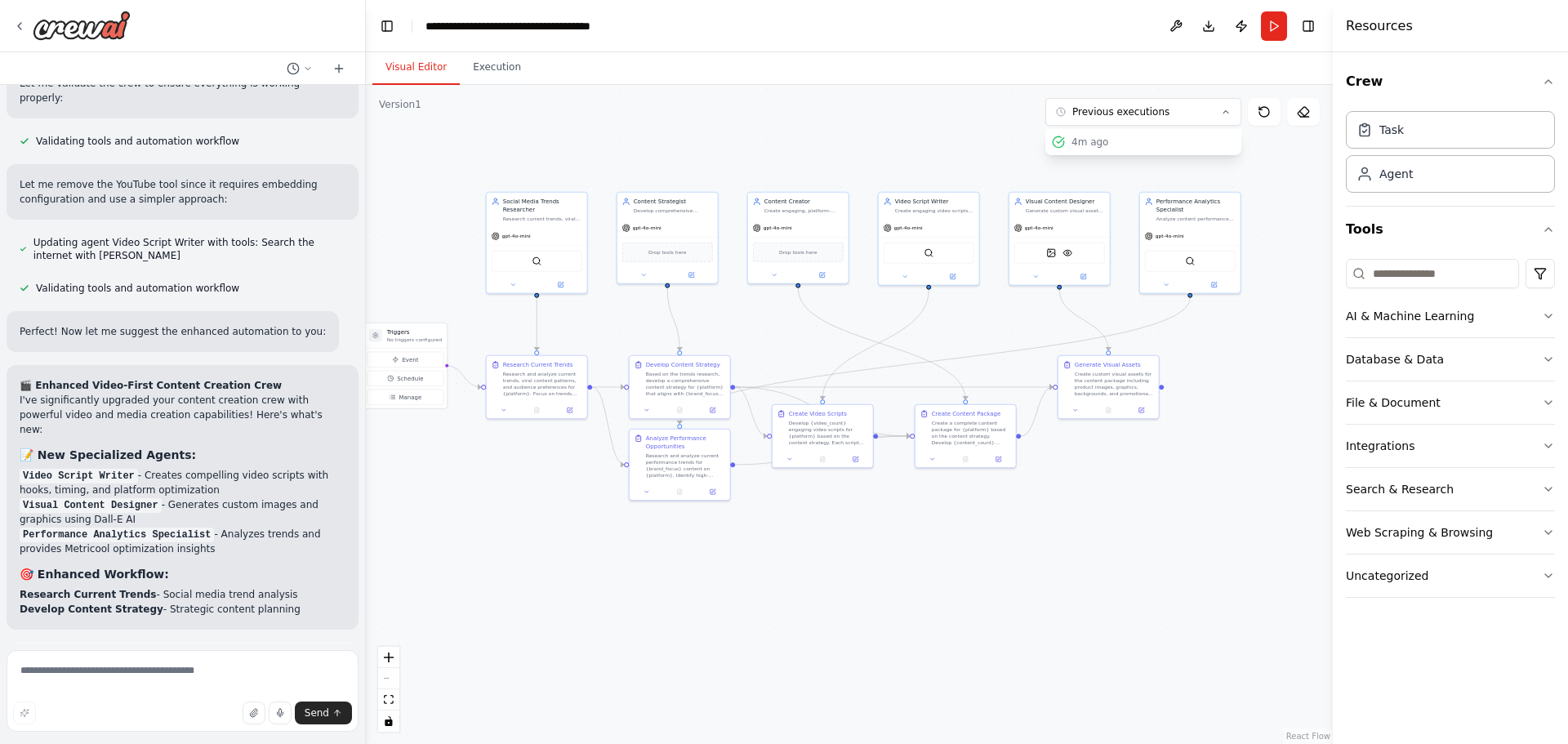
scroll to position [3015, 0]
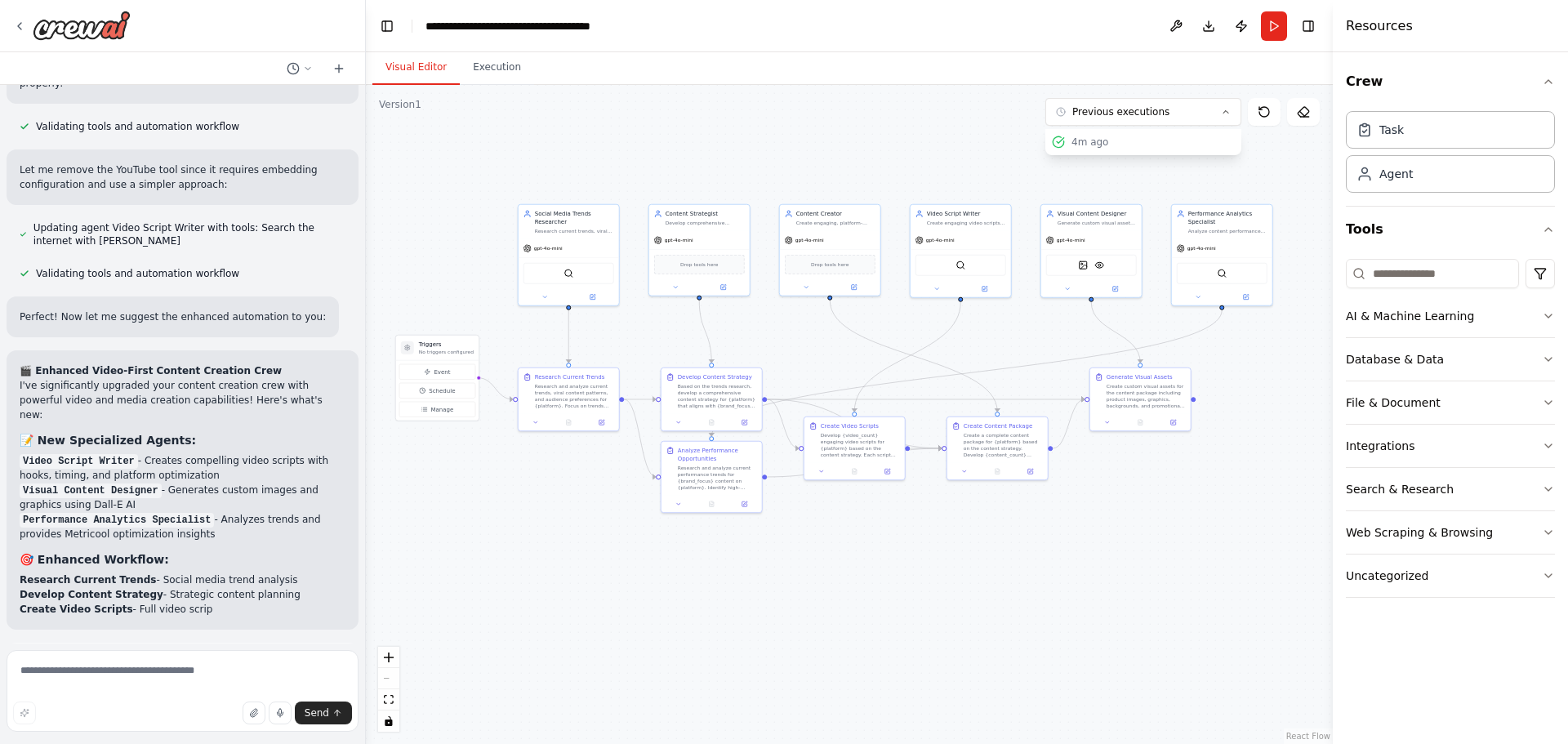
drag, startPoint x: 813, startPoint y: 660, endPoint x: 627, endPoint y: 522, distance: 231.6
click at [627, 522] on div ".deletable-edge-delete-btn { width: 20px; height: 20px; border: 0px solid #ffff…" at bounding box center [849, 413] width 967 height 659
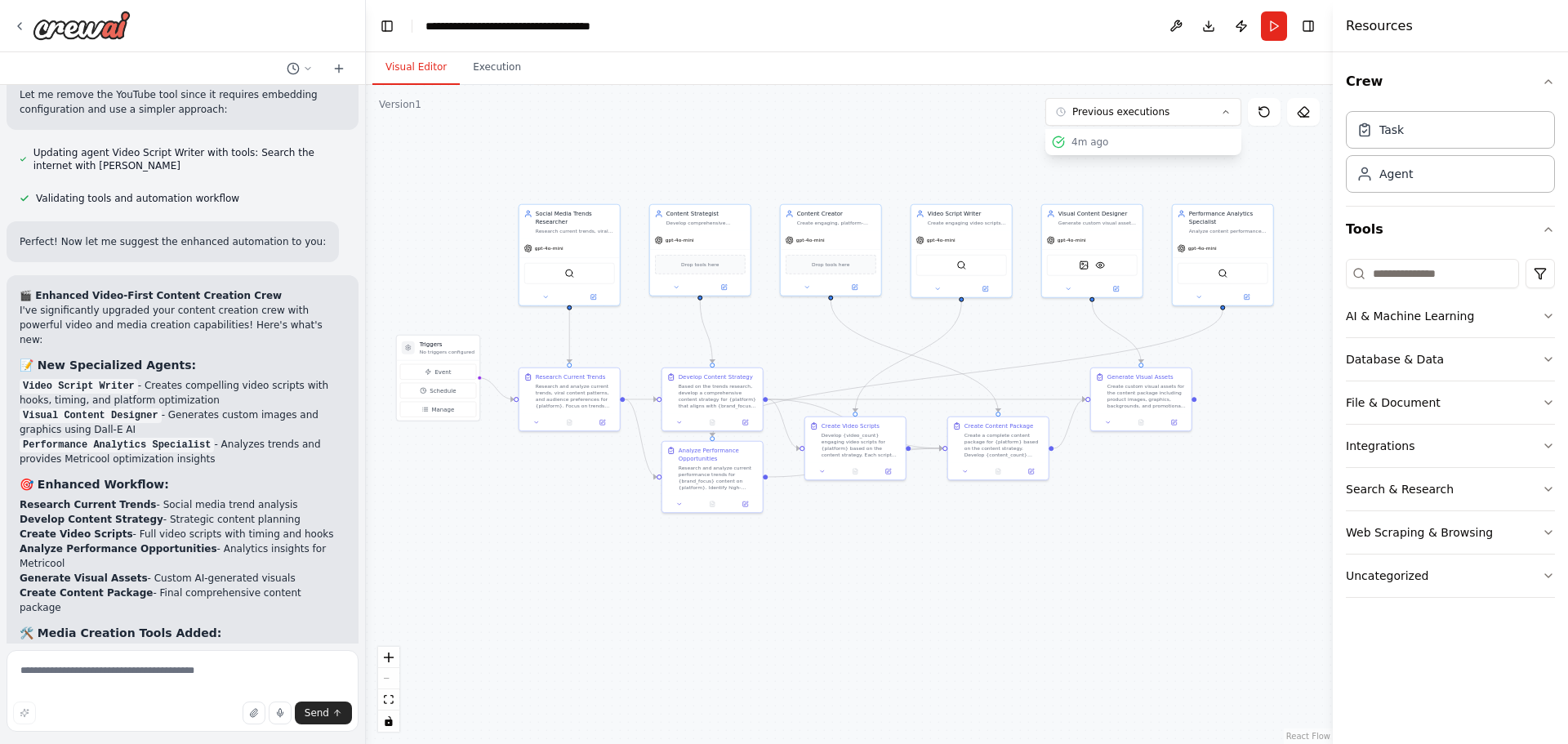
scroll to position [3115, 0]
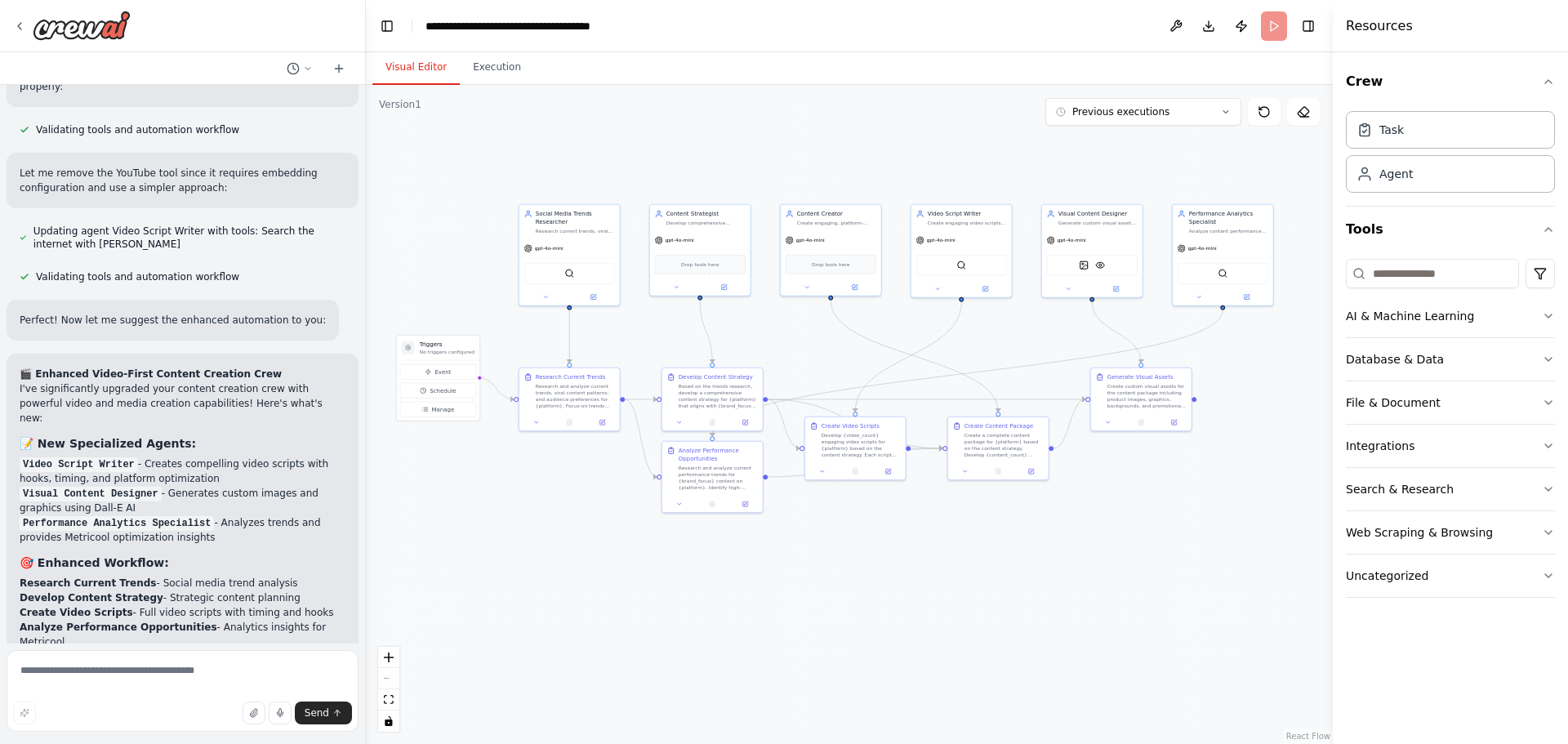
scroll to position [3027, 0]
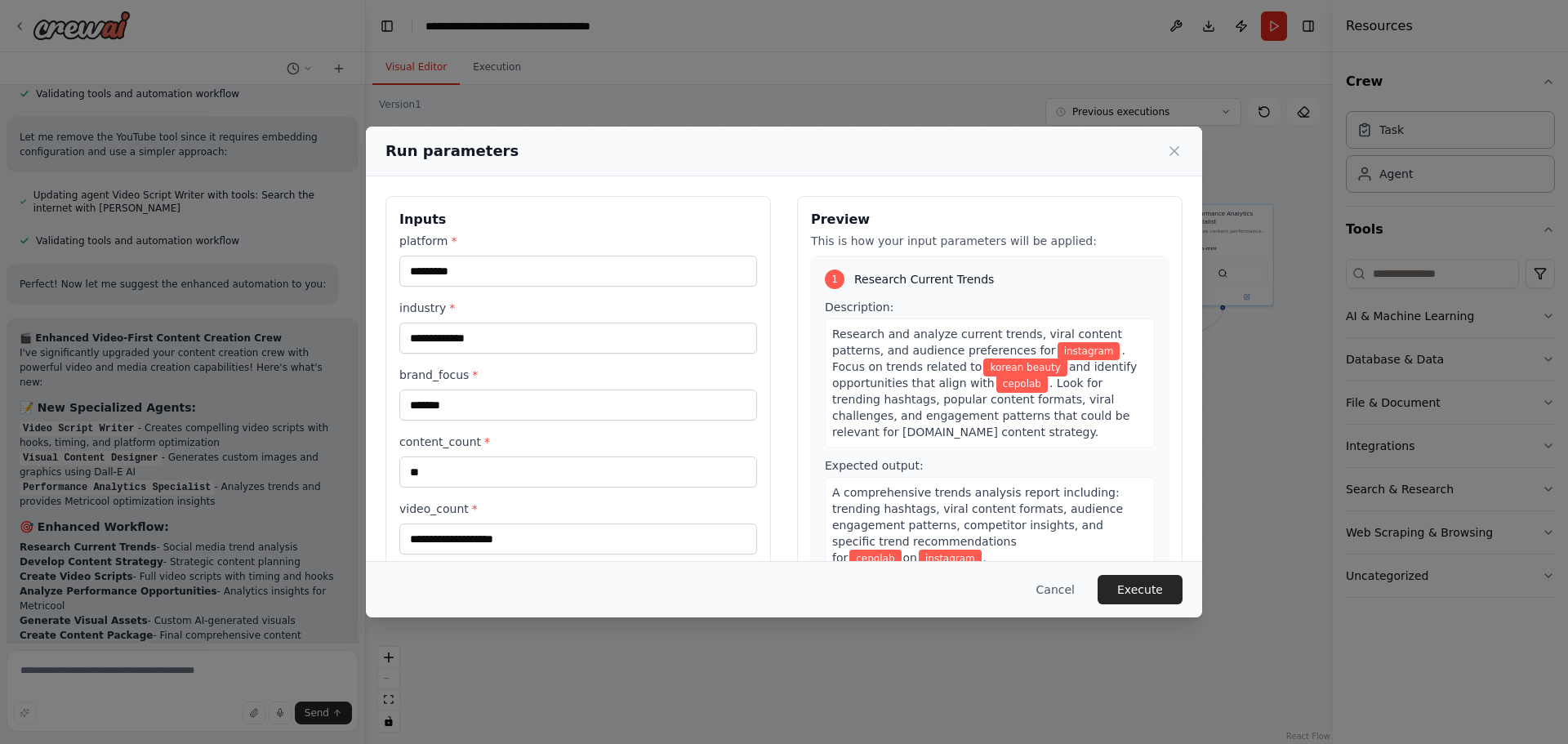
drag, startPoint x: 157, startPoint y: 611, endPoint x: 160, endPoint y: 640, distance: 29.2
click at [160, 640] on div "**********" at bounding box center [784, 372] width 1568 height 744
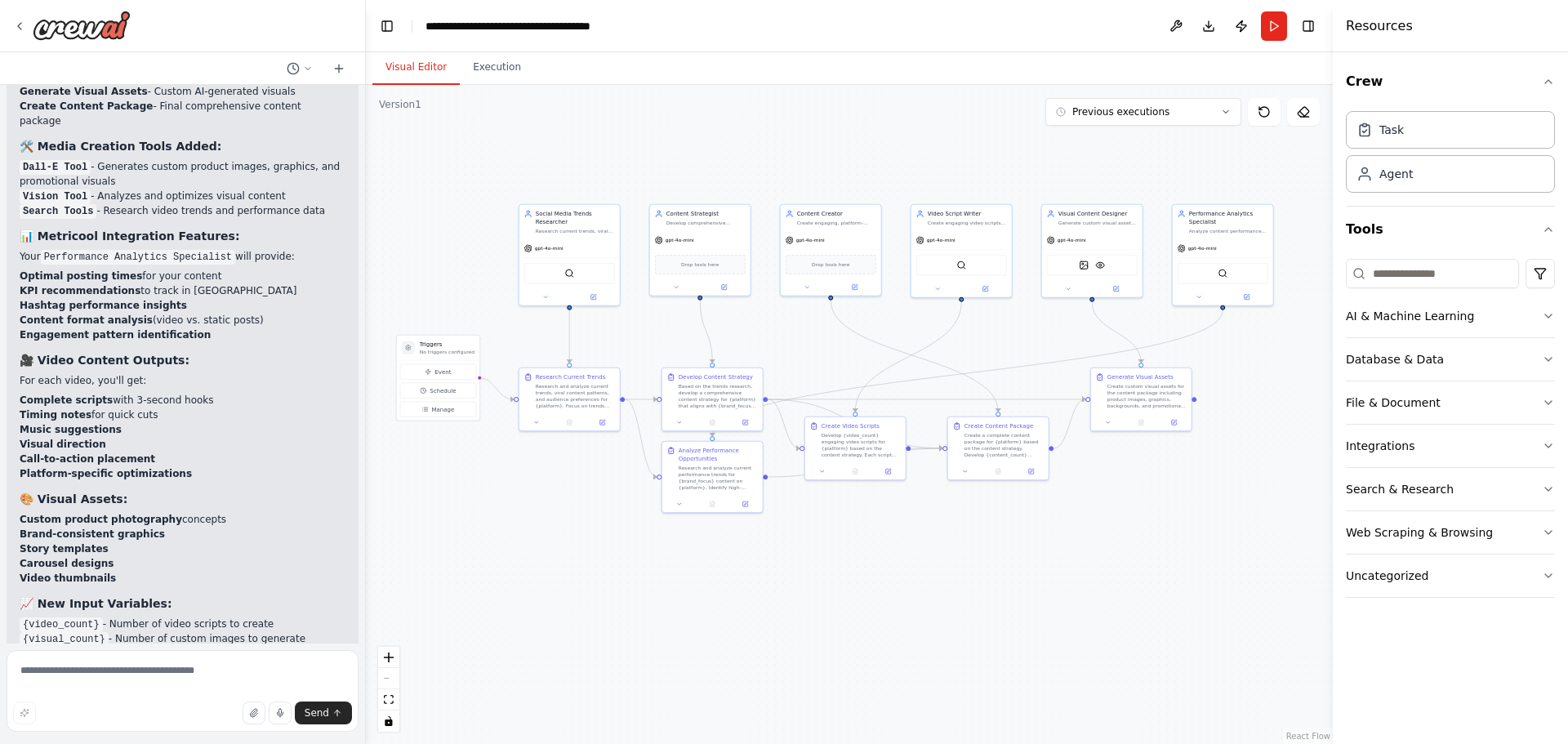
scroll to position [3592, 0]
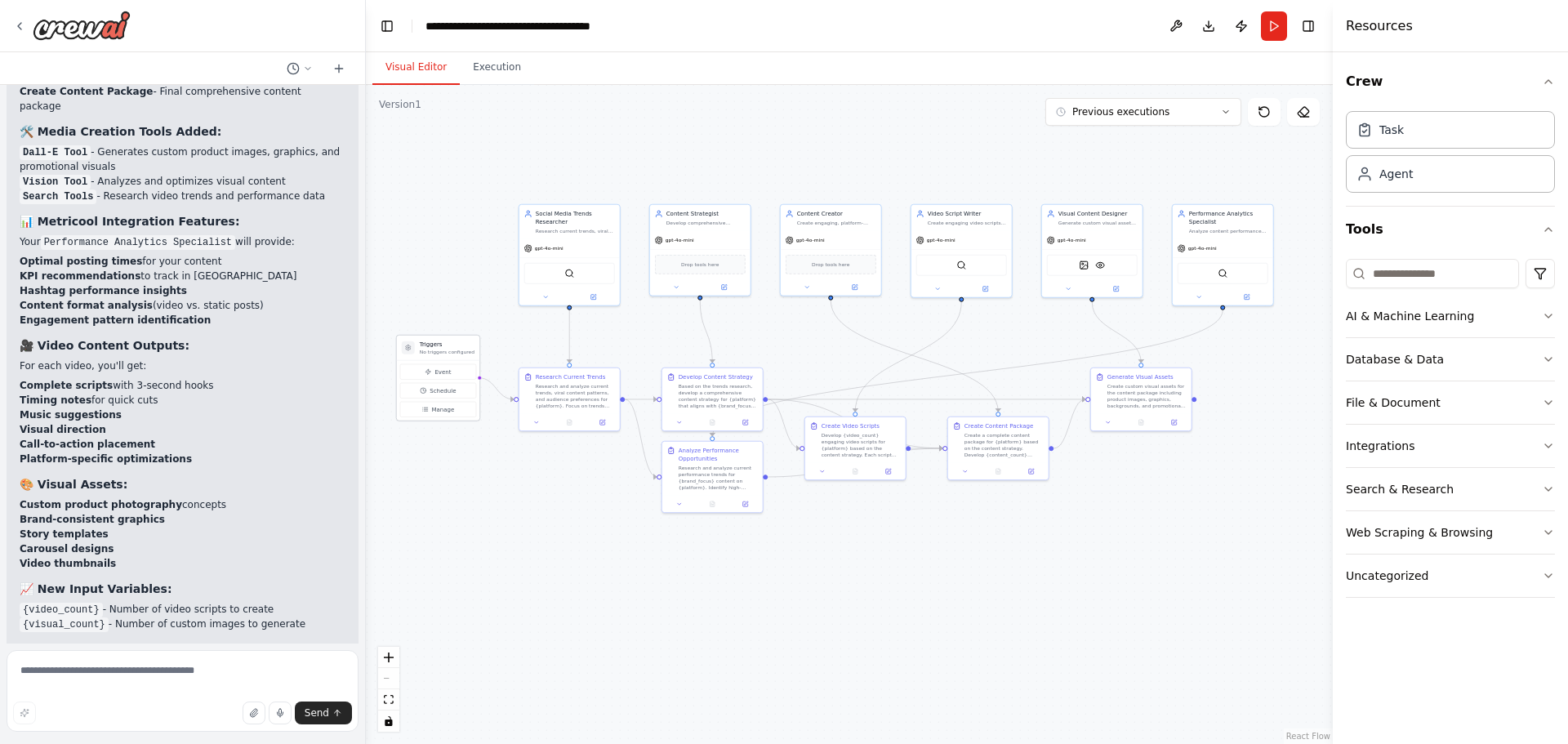
click at [431, 354] on p "No triggers configured" at bounding box center [447, 352] width 55 height 6
click at [1273, 27] on button "Run" at bounding box center [1274, 26] width 26 height 30
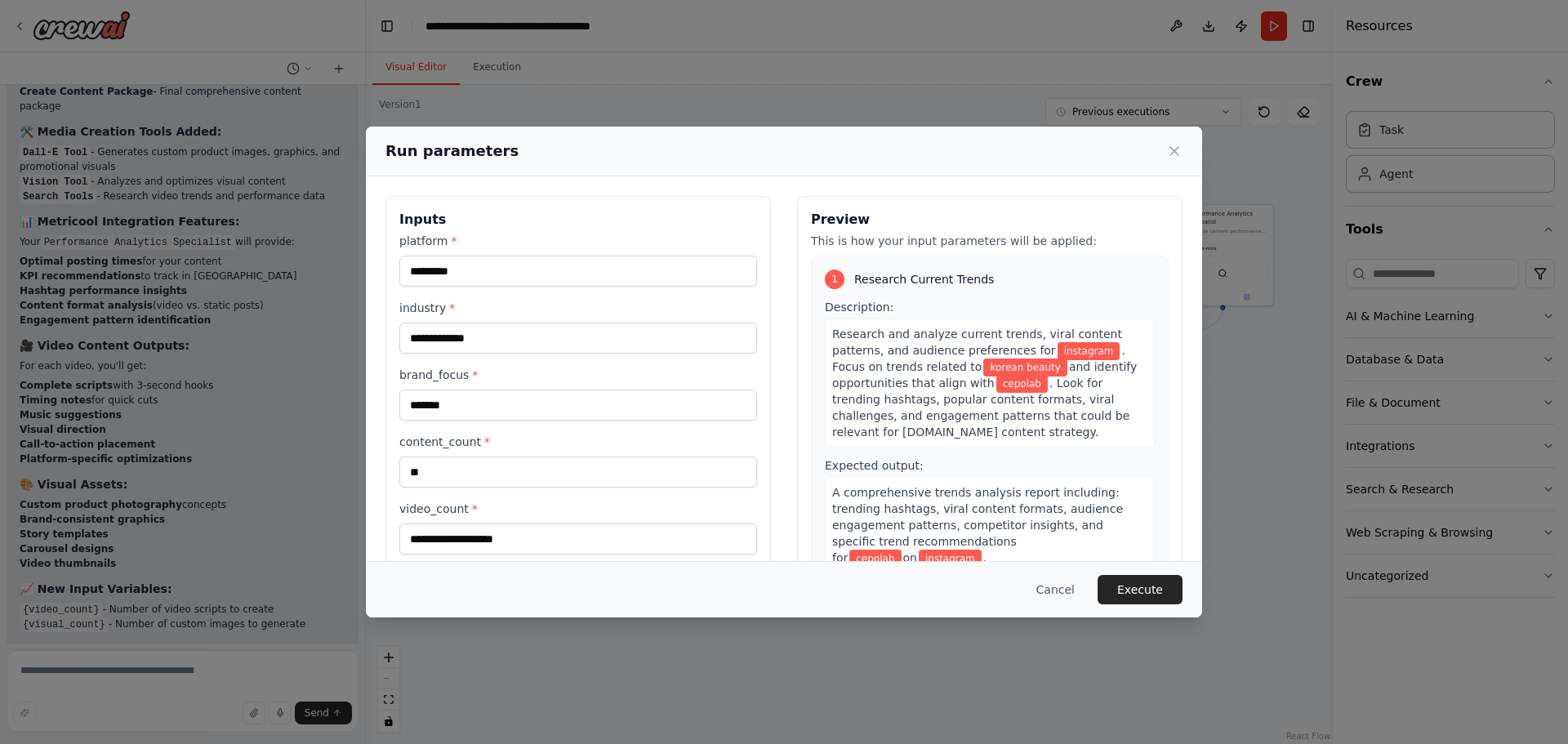
scroll to position [94, 0]
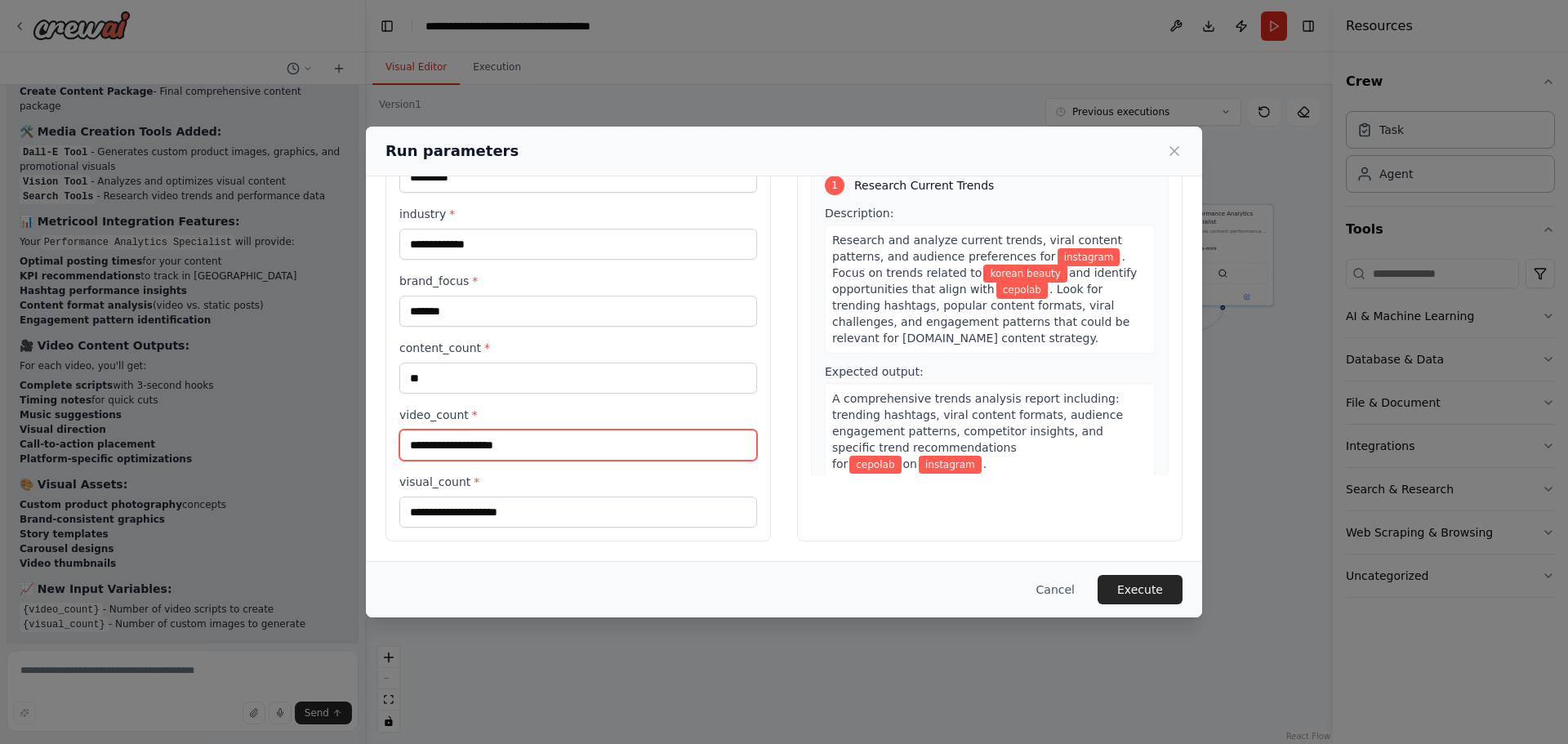
click at [647, 429] on input "video_count *" at bounding box center [579, 445] width 358 height 31
type input "*"
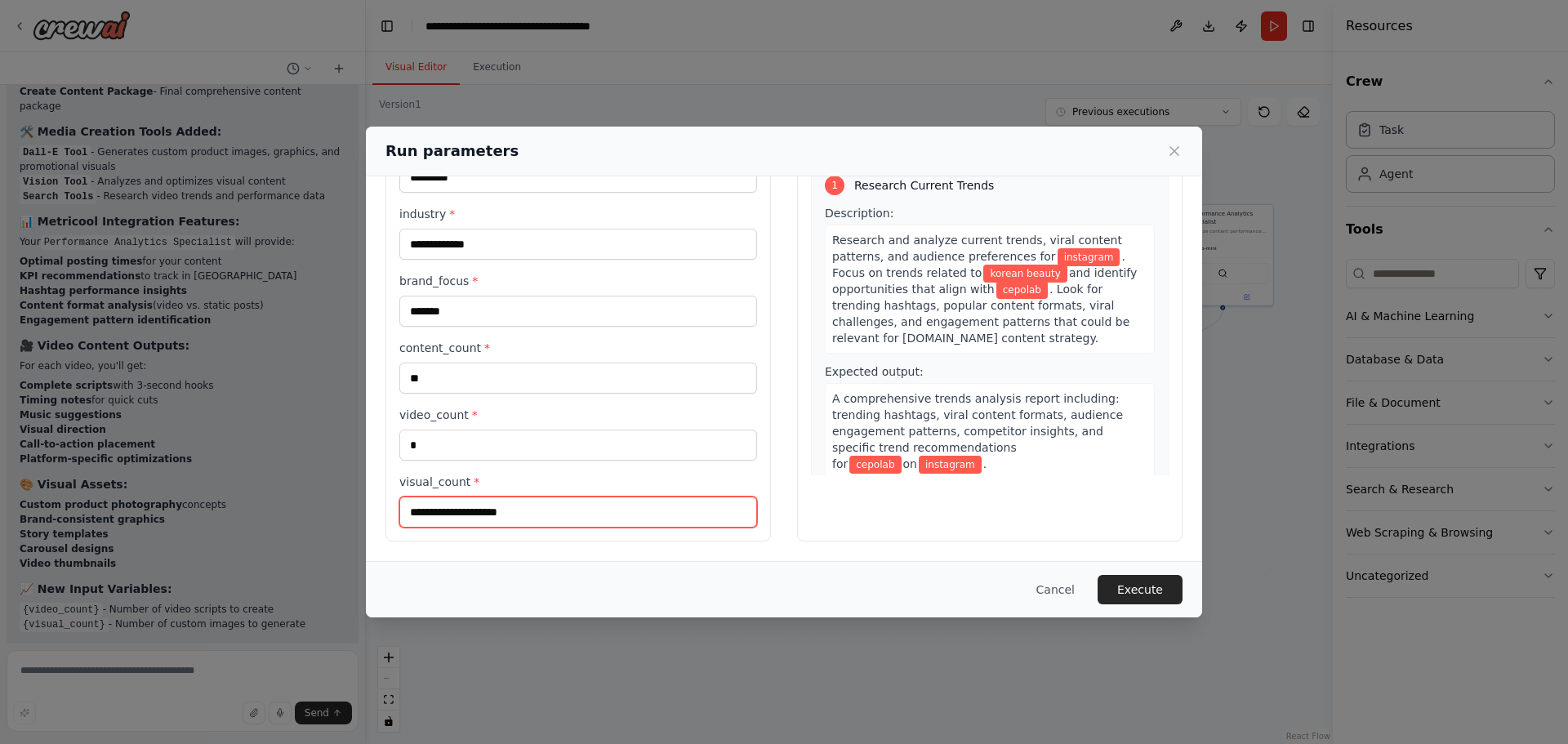
click at [537, 515] on input "visual_count *" at bounding box center [579, 512] width 358 height 31
type input "*"
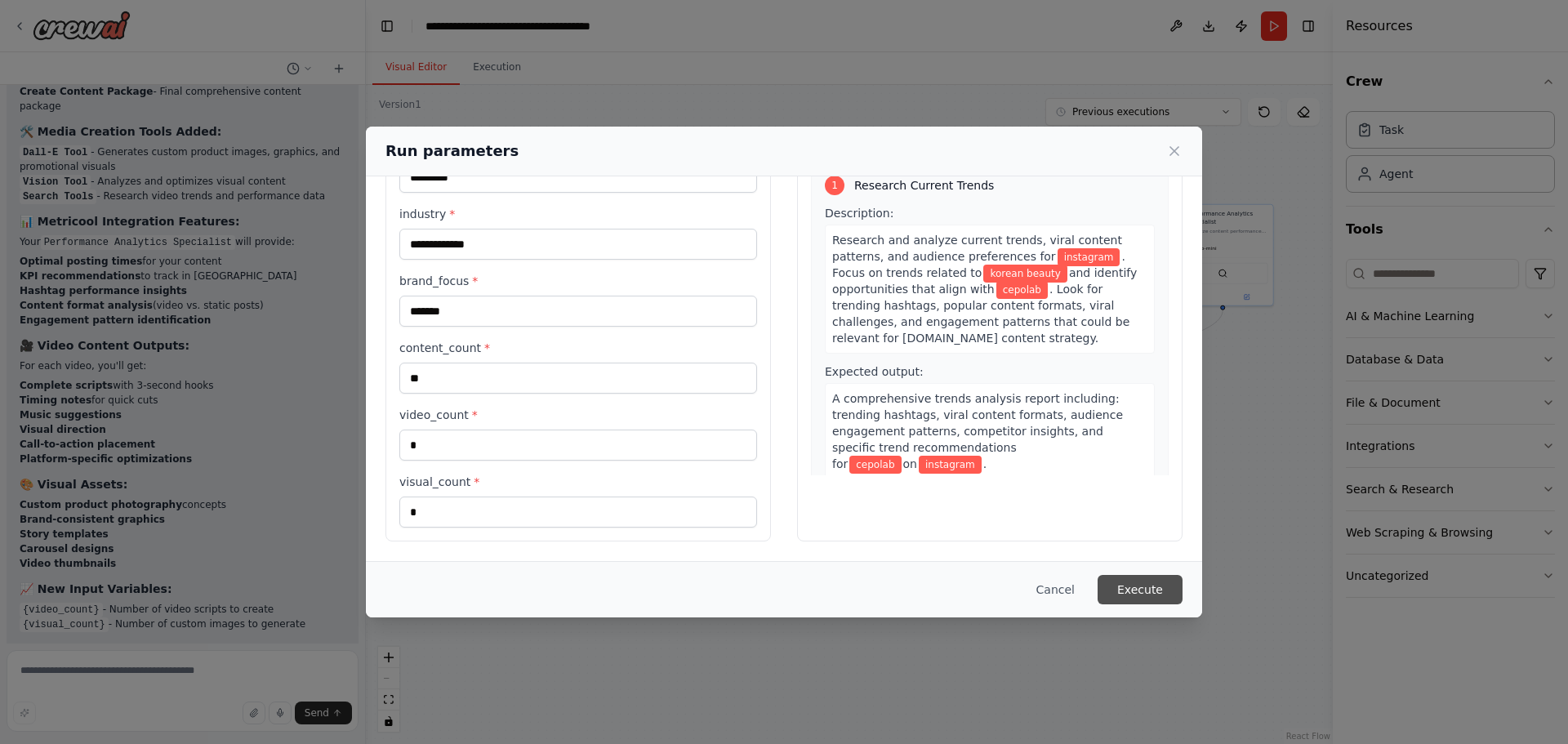
click at [1128, 597] on button "Execute" at bounding box center [1140, 590] width 85 height 30
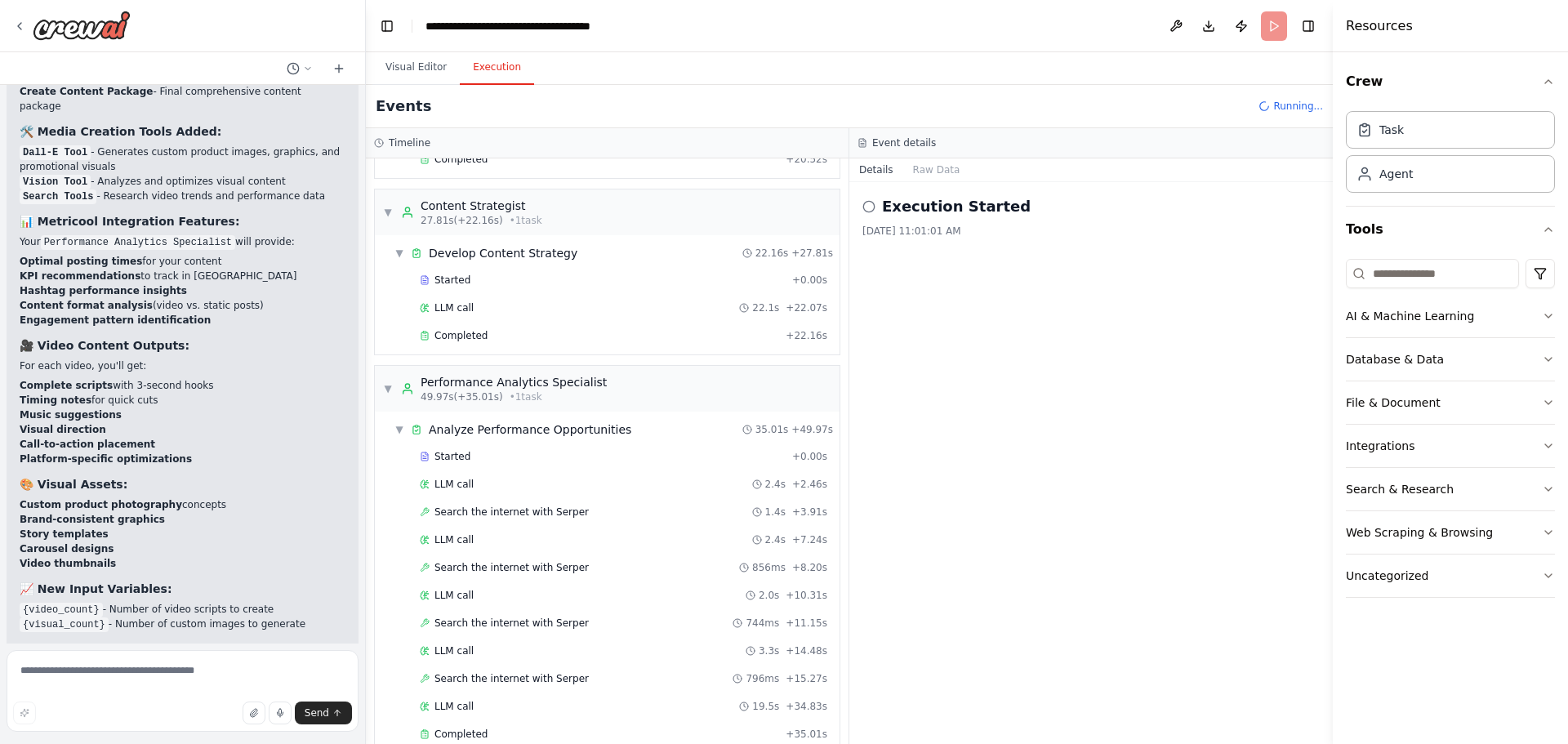
scroll to position [295, 0]
